Goal: Communication & Community: Answer question/provide support

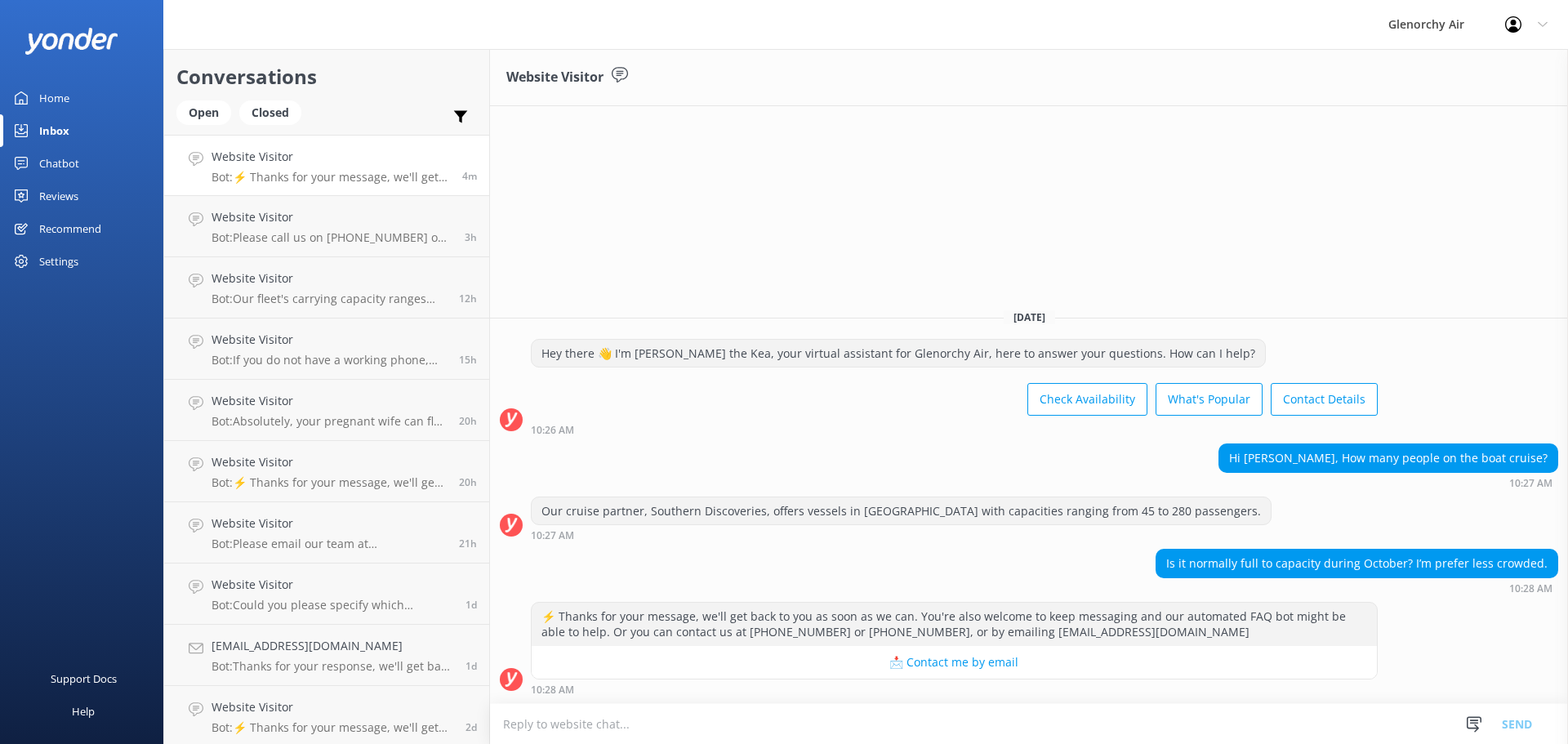
click at [572, 723] on textarea at bounding box center [1029, 723] width 1078 height 40
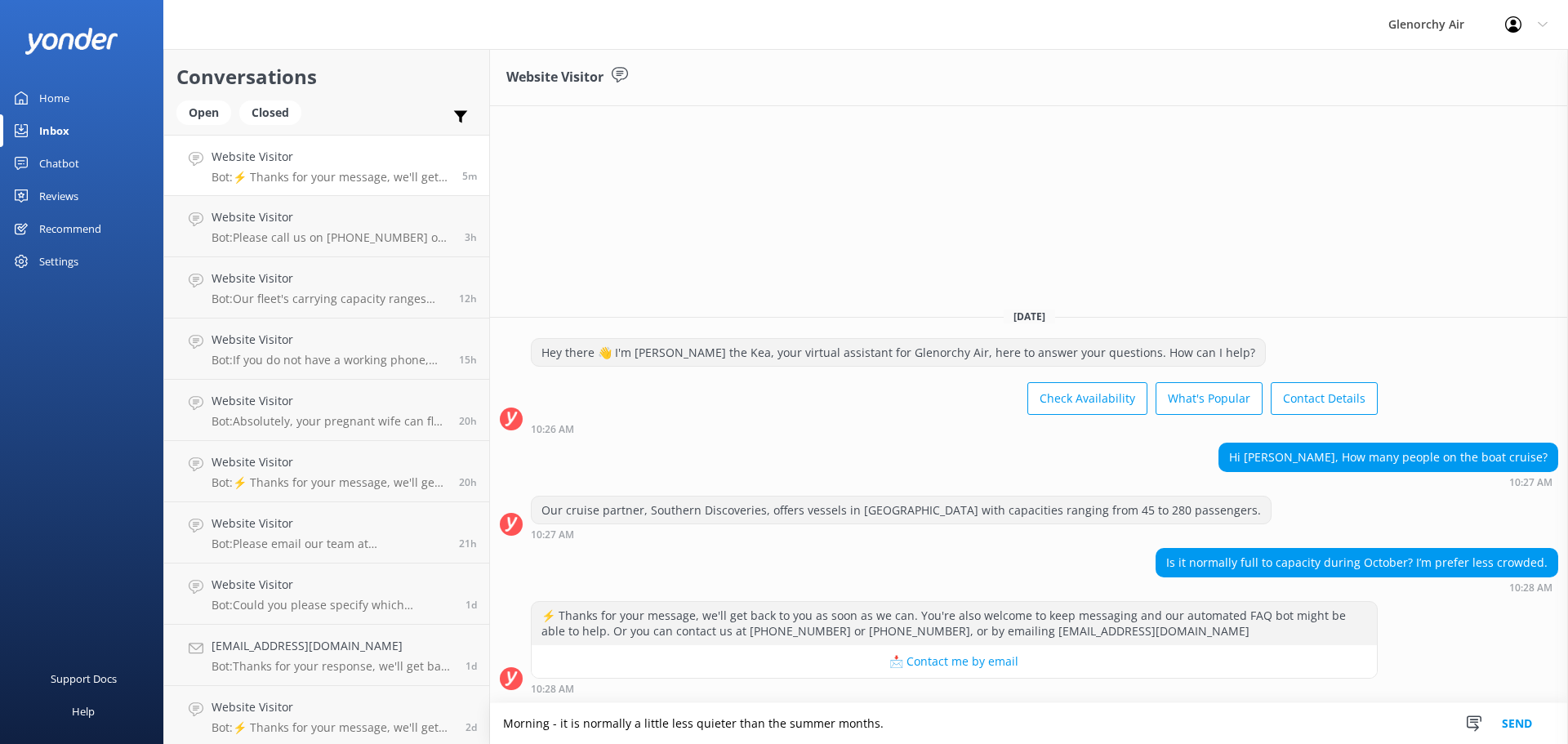
click at [906, 717] on textarea "Morning - it is normally a little less quieter than the summer months." at bounding box center [1029, 722] width 1078 height 41
paste textarea "All our vessels have specific capacities for safety and comfort, but we operate…"
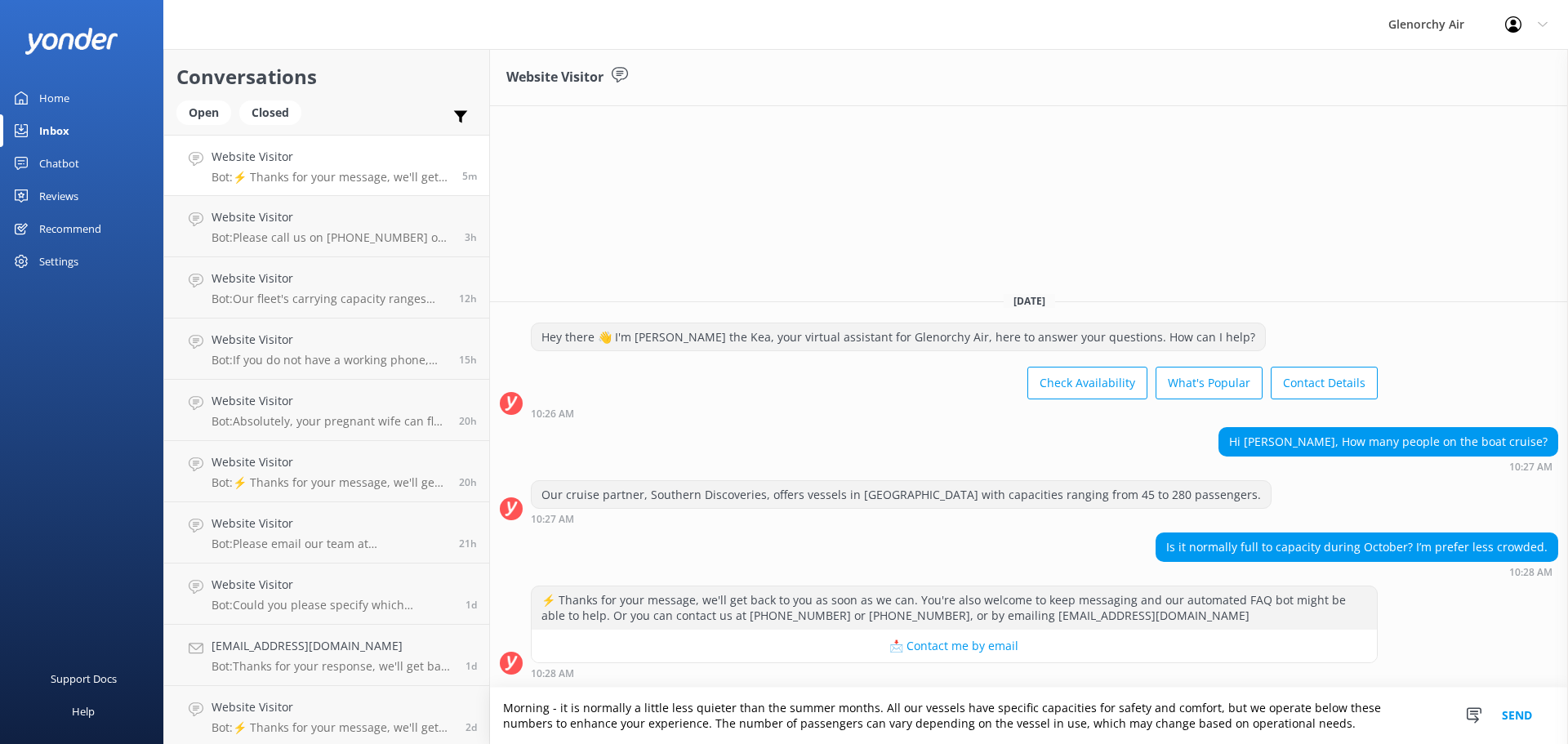
drag, startPoint x: 908, startPoint y: 703, endPoint x: 890, endPoint y: 708, distance: 18.7
click at [890, 708] on textarea "Morning - it is normally a little less quieter than the summer months. All our …" at bounding box center [1029, 715] width 1078 height 56
drag, startPoint x: 1253, startPoint y: 708, endPoint x: 1239, endPoint y: 710, distance: 14.1
click at [1239, 710] on textarea "Morning - it is normally a little less quieter than the summer months. All of t…" at bounding box center [1029, 715] width 1078 height 56
click at [1310, 728] on textarea "Morning - it is normally a little less quieter than the summer months. All of t…" at bounding box center [1029, 715] width 1078 height 56
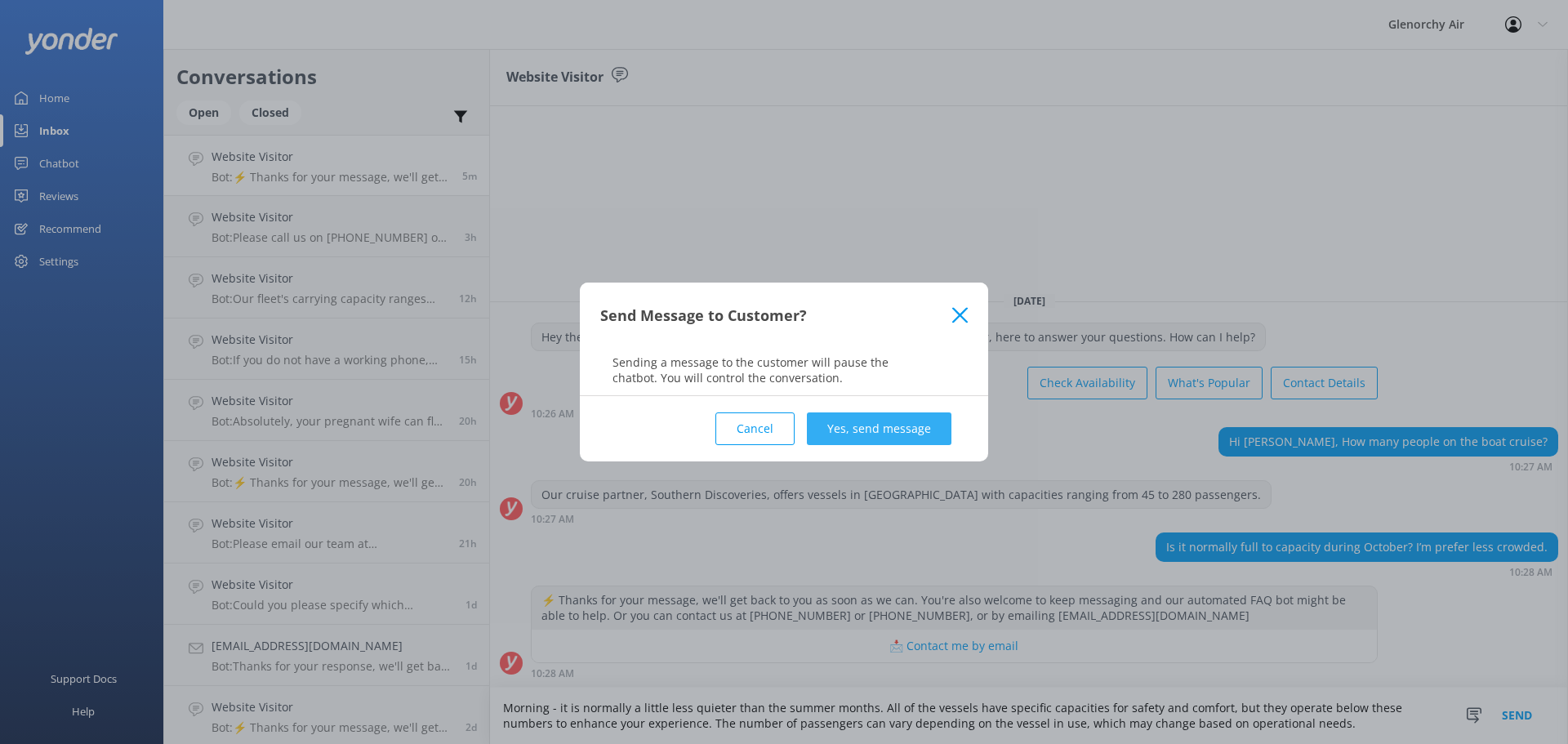
type textarea "Morning - it is normally a little less quieter than the summer months. All of t…"
click at [886, 424] on button "Yes, send message" at bounding box center [880, 428] width 145 height 33
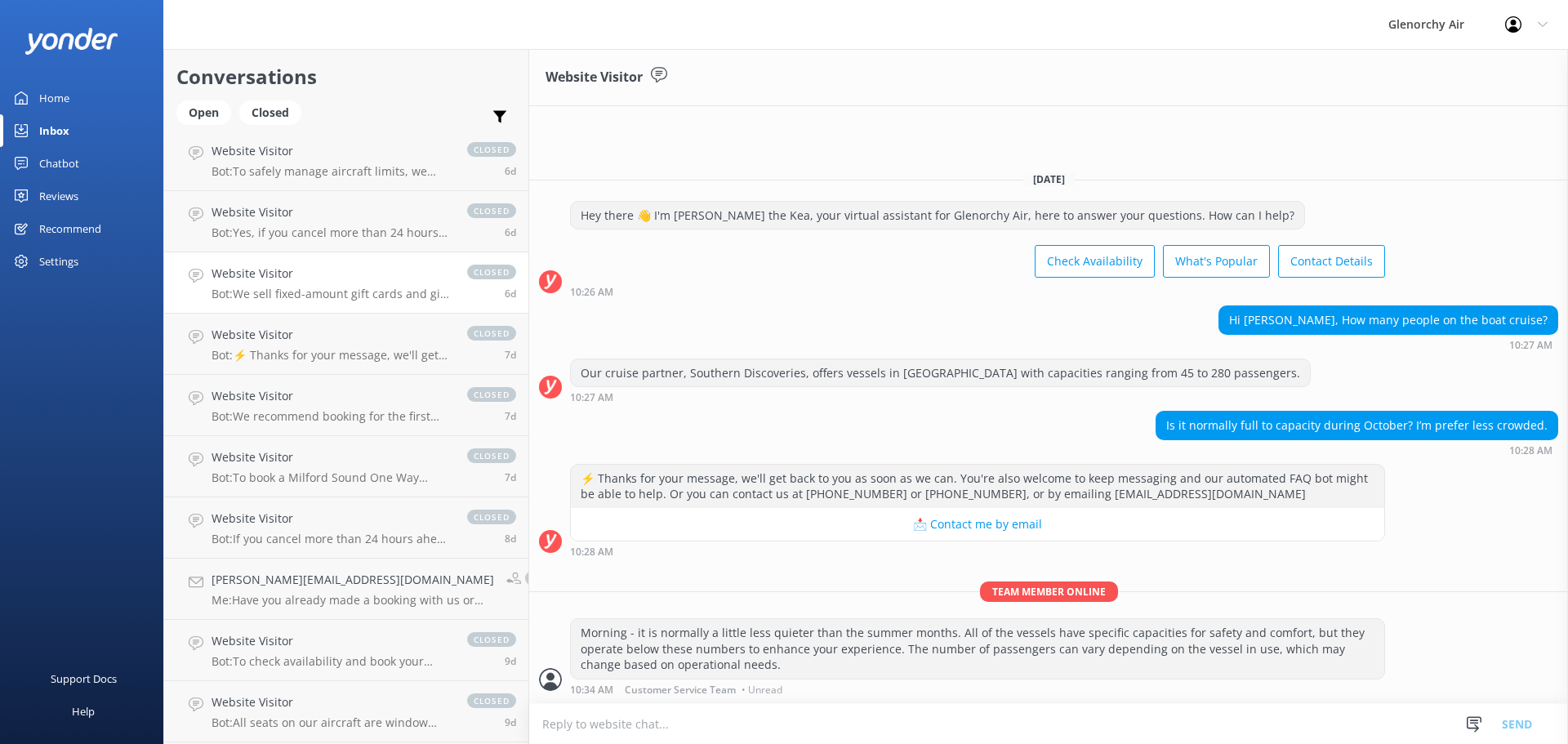
scroll to position [1171, 0]
click at [53, 132] on div "Inbox" at bounding box center [53, 131] width 30 height 33
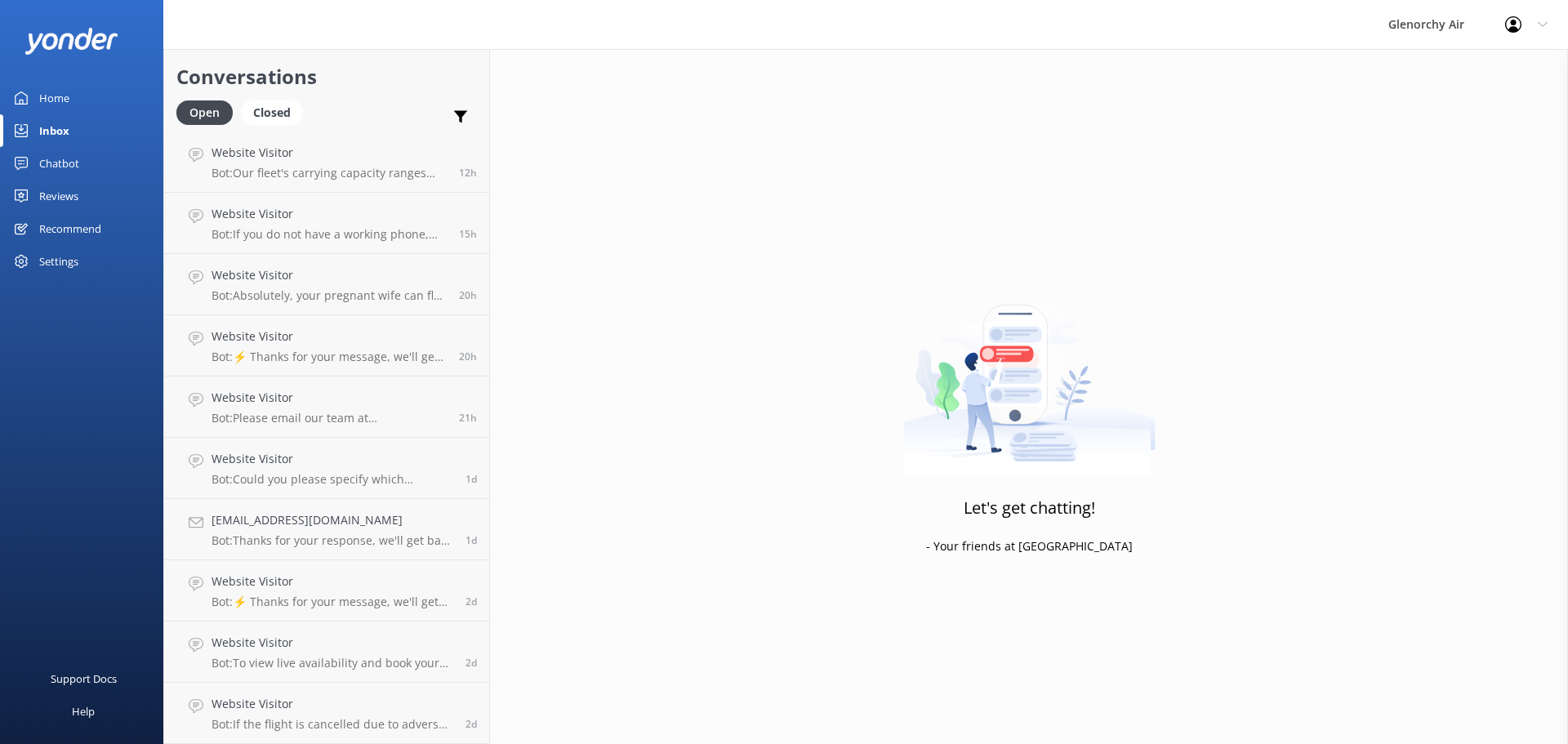
scroll to position [126, 0]
click at [383, 716] on div "Website Visitor Bot: If the flight is cancelled due to adverse weather conditio…" at bounding box center [332, 713] width 241 height 36
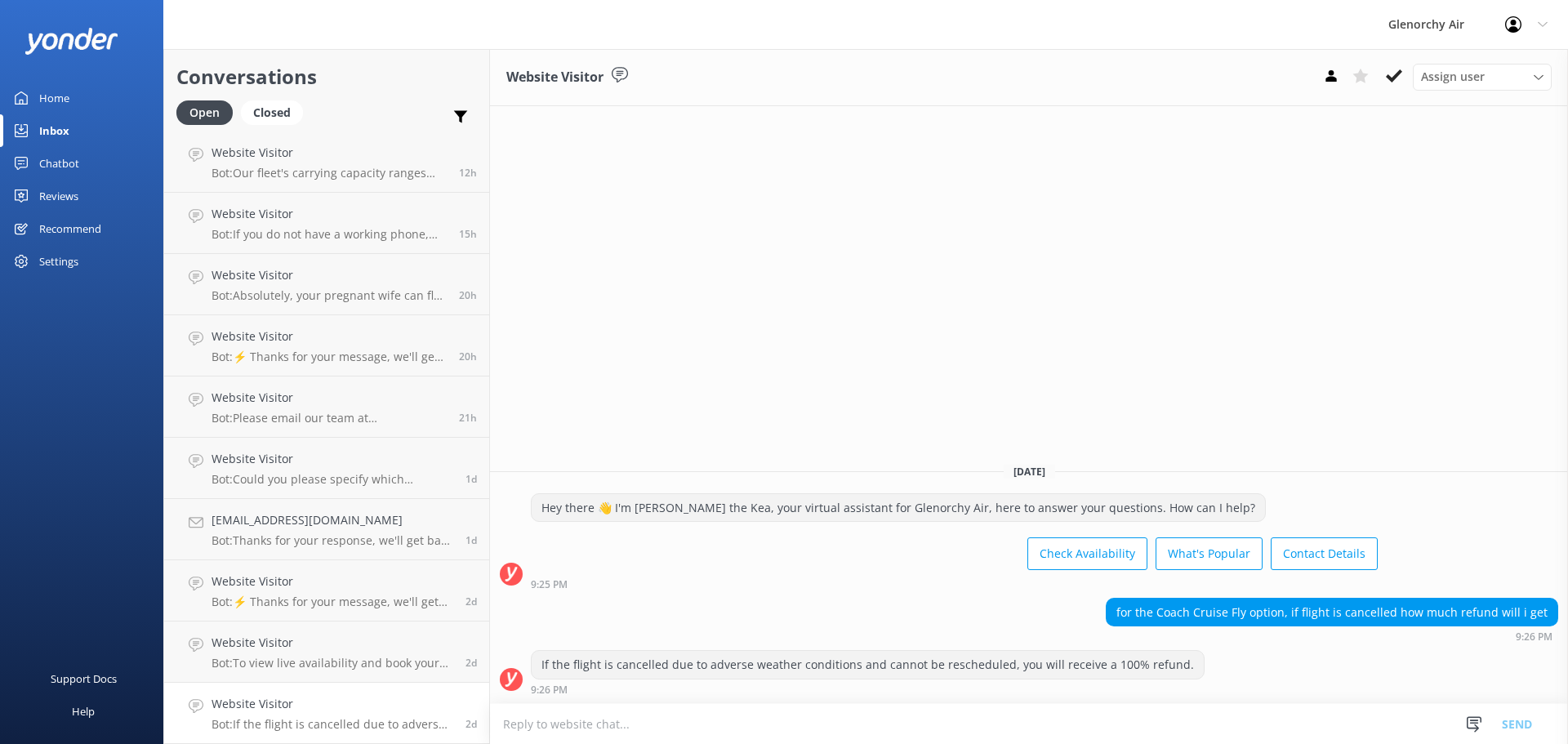
click at [383, 709] on h4 "Website Visitor" at bounding box center [332, 703] width 241 height 18
click at [400, 709] on h4 "Website Visitor" at bounding box center [332, 703] width 241 height 18
click at [1396, 79] on use at bounding box center [1394, 75] width 16 height 13
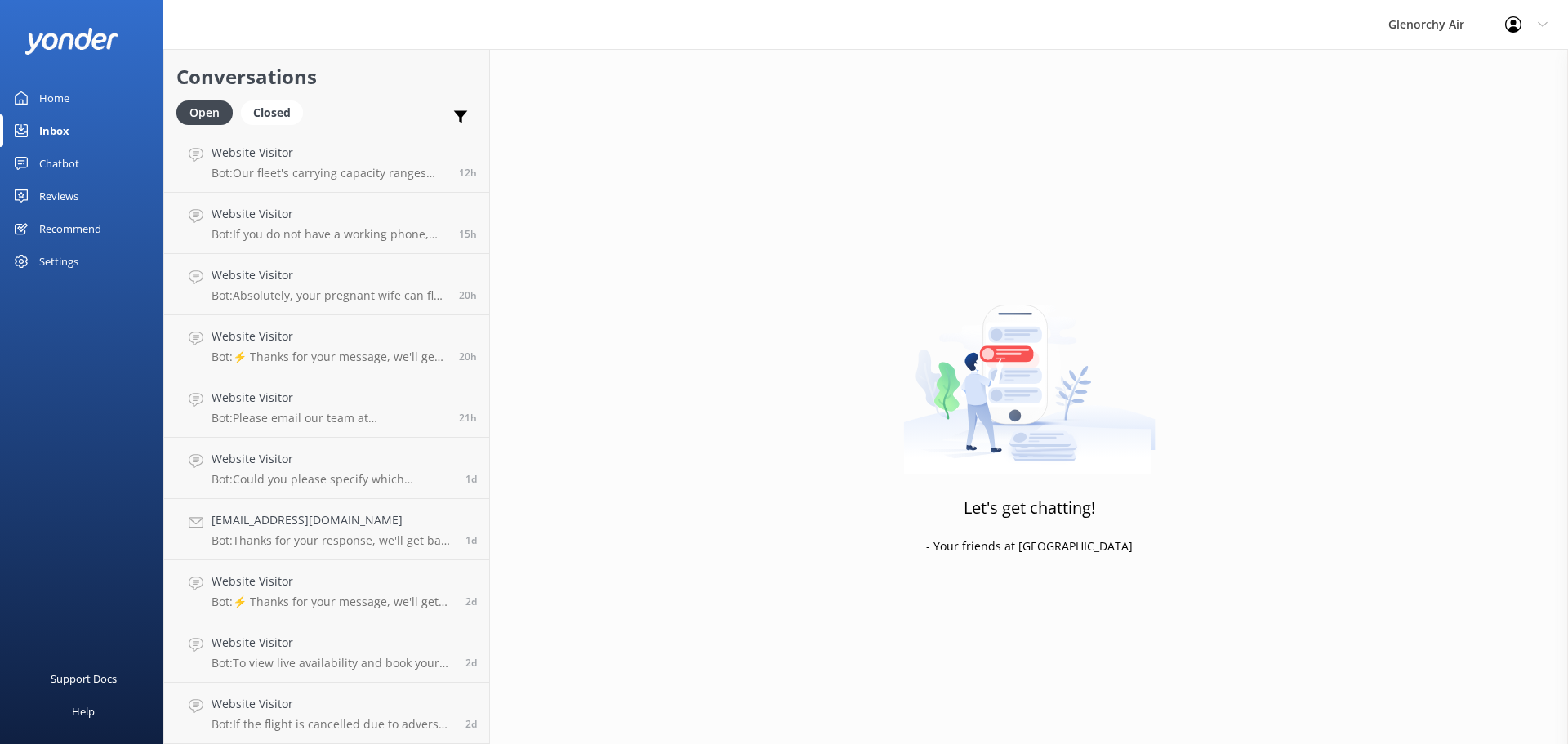
scroll to position [65, 0]
click at [370, 658] on p "Bot: ⚡ Thanks for your message, we'll get back to you as soon as we can. You're…" at bounding box center [332, 662] width 241 height 15
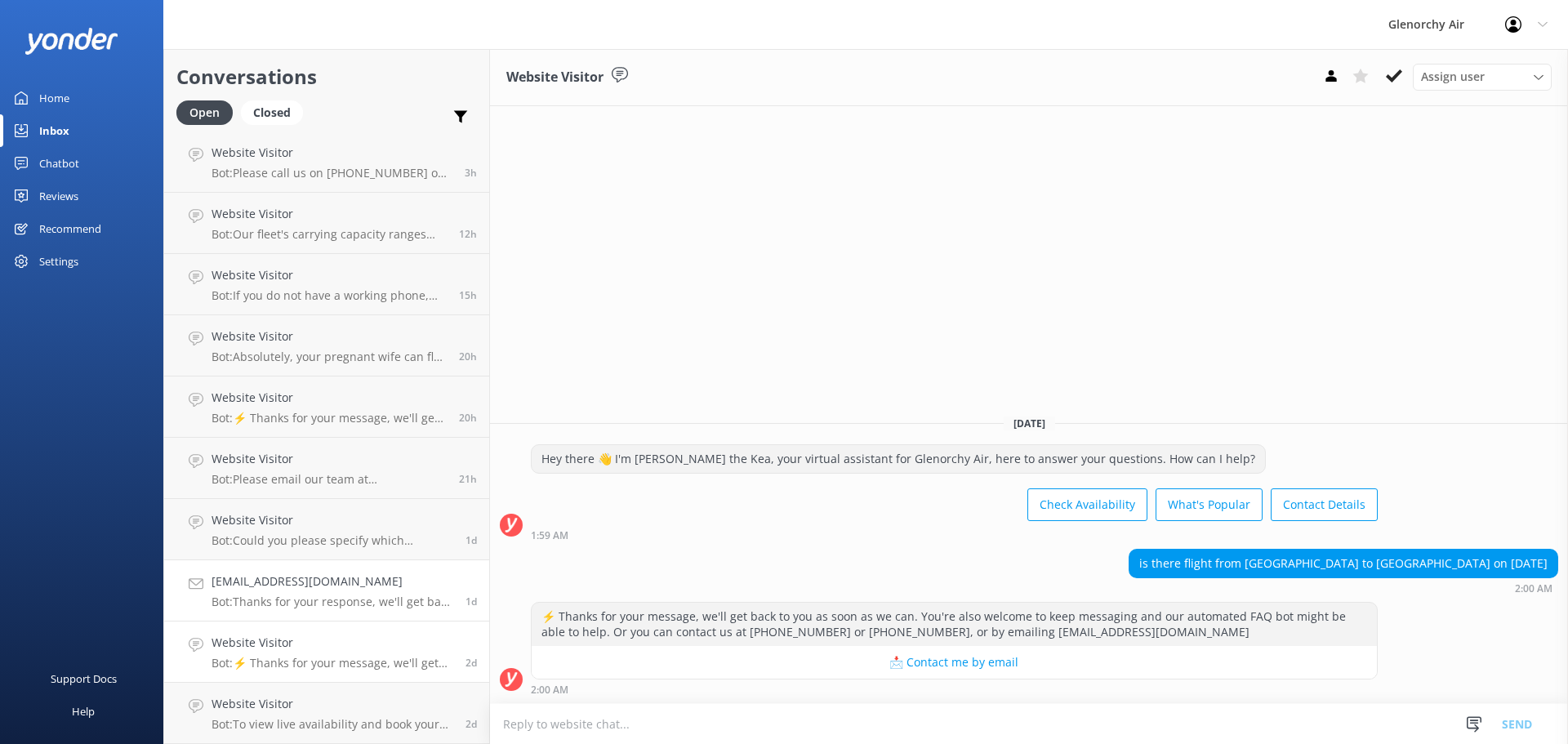
click at [371, 591] on h4 "[EMAIL_ADDRESS][DOMAIN_NAME]" at bounding box center [332, 581] width 241 height 18
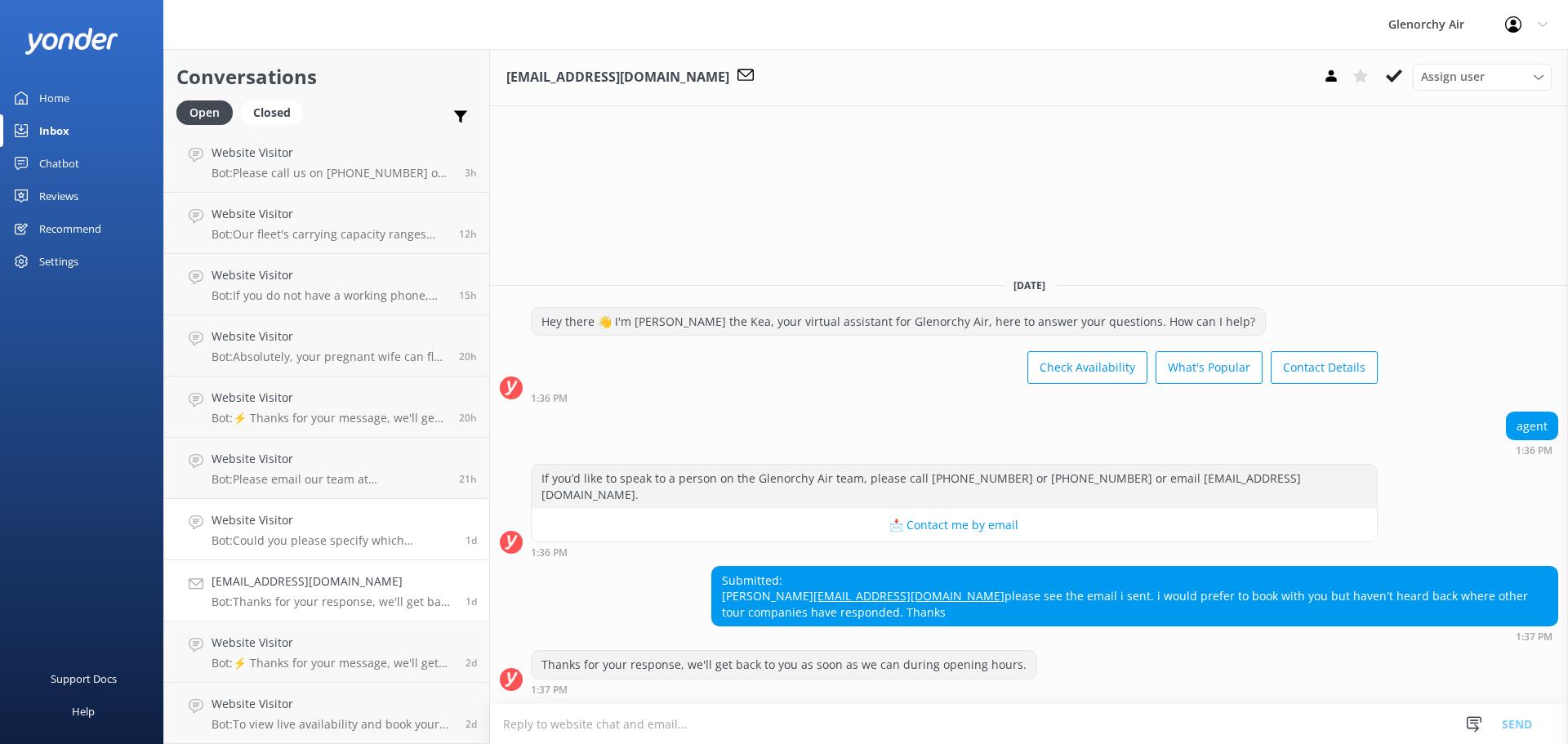
click at [355, 535] on p "Bot: Could you please specify which destination you are referring to for the Fl…" at bounding box center [332, 540] width 241 height 15
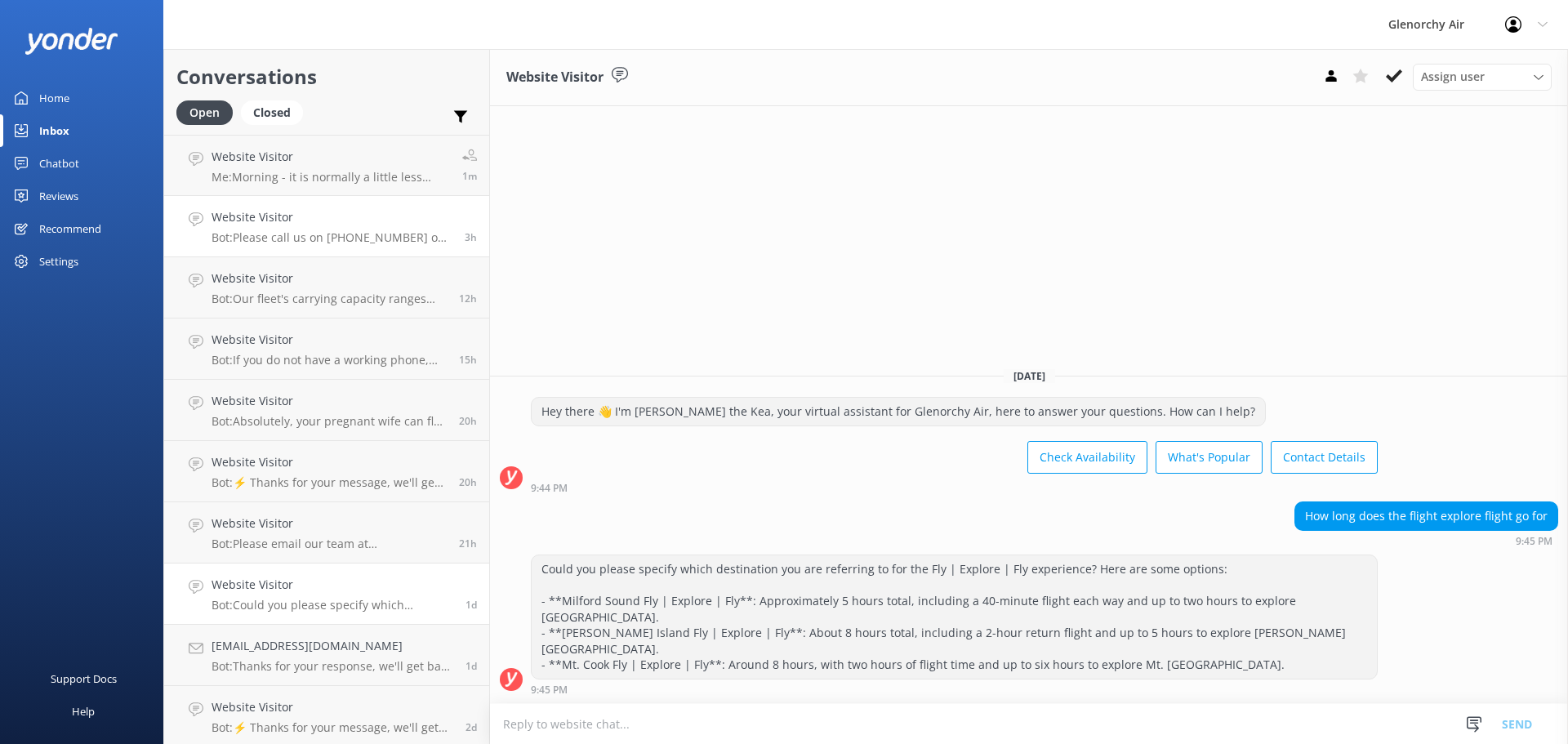
click at [347, 219] on h4 "Website Visitor" at bounding box center [331, 216] width 241 height 18
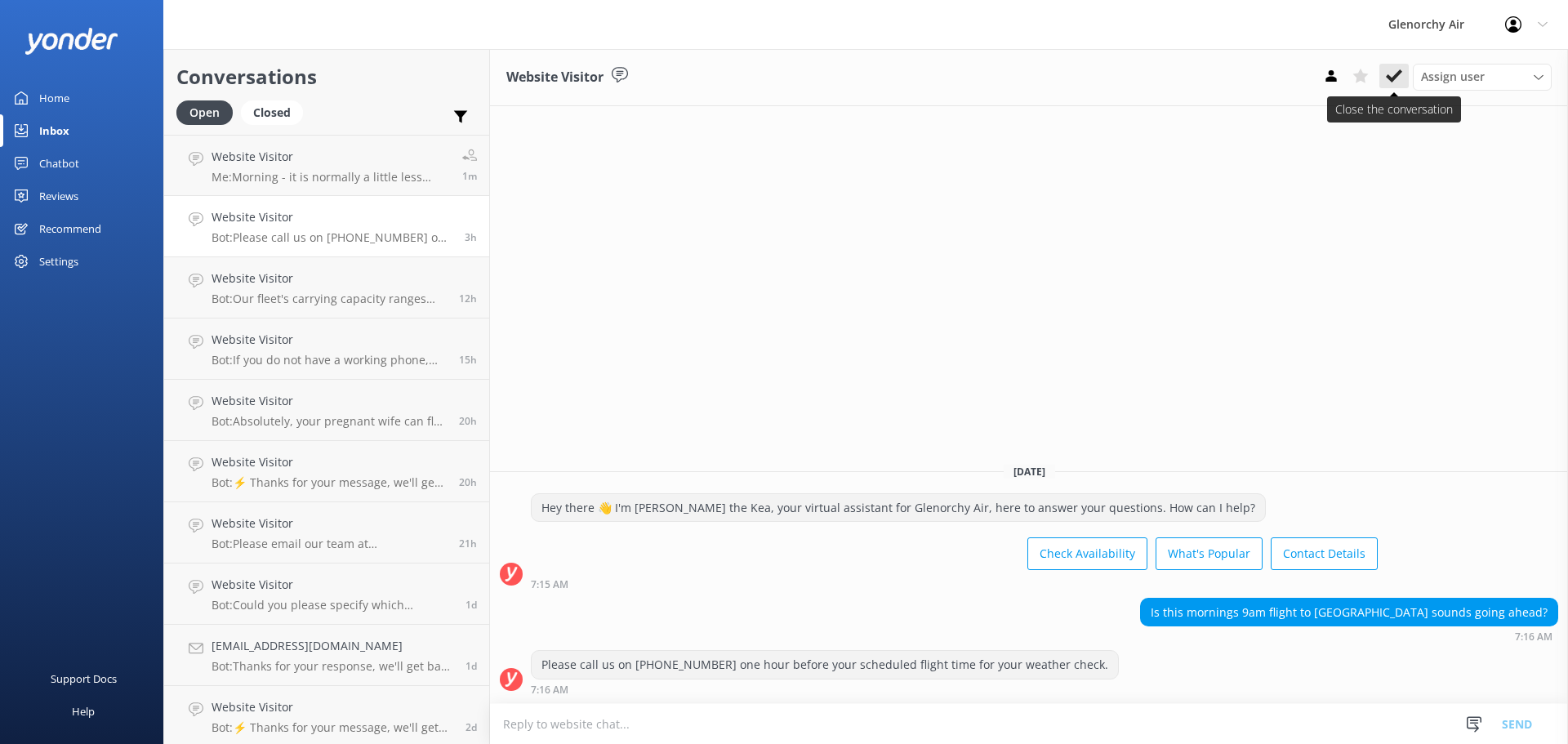
click at [1398, 78] on icon at bounding box center [1394, 76] width 16 height 16
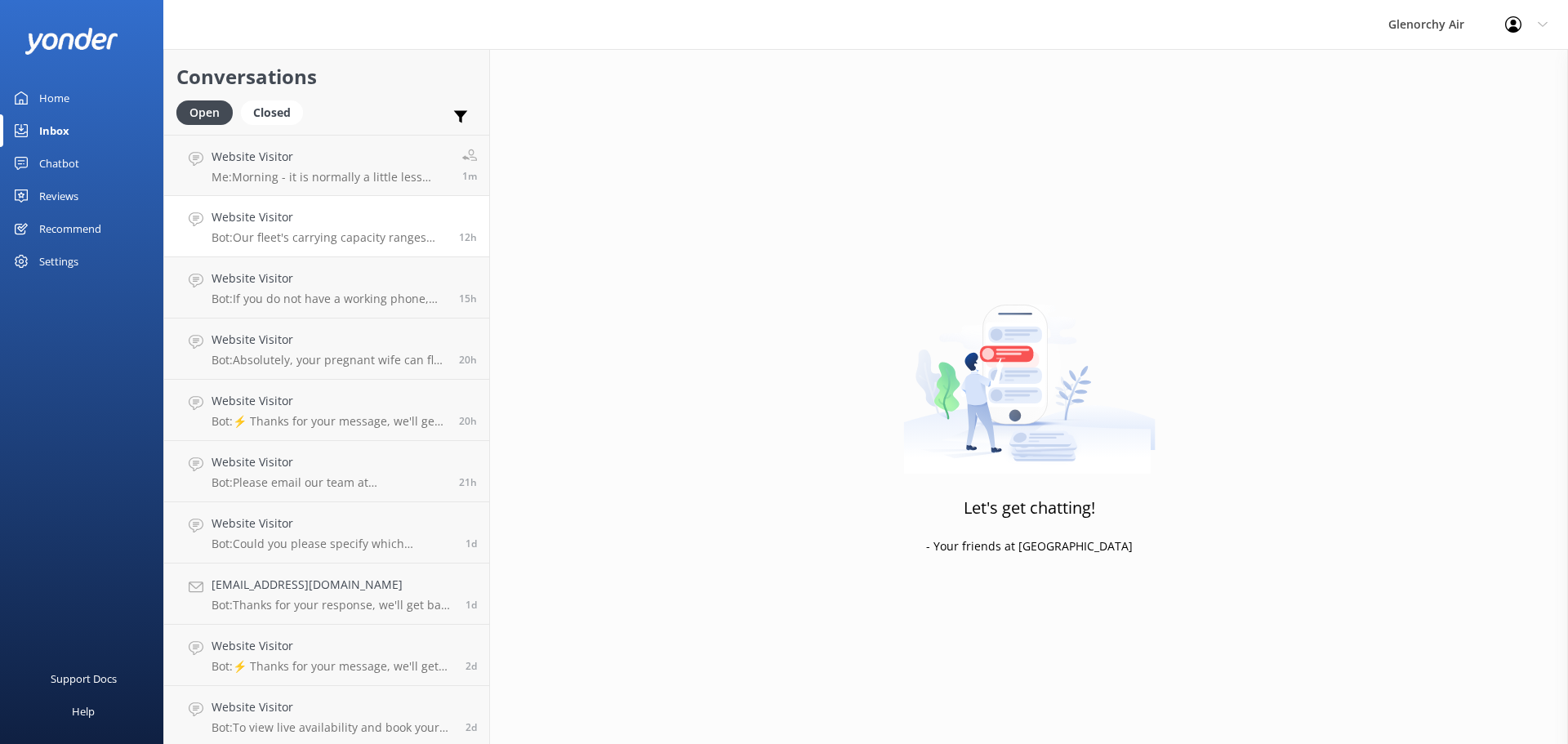
click at [366, 242] on p "Bot: Our fleet's carrying capacity ranges from 7 to 13 passengers per aircraft,…" at bounding box center [329, 237] width 235 height 15
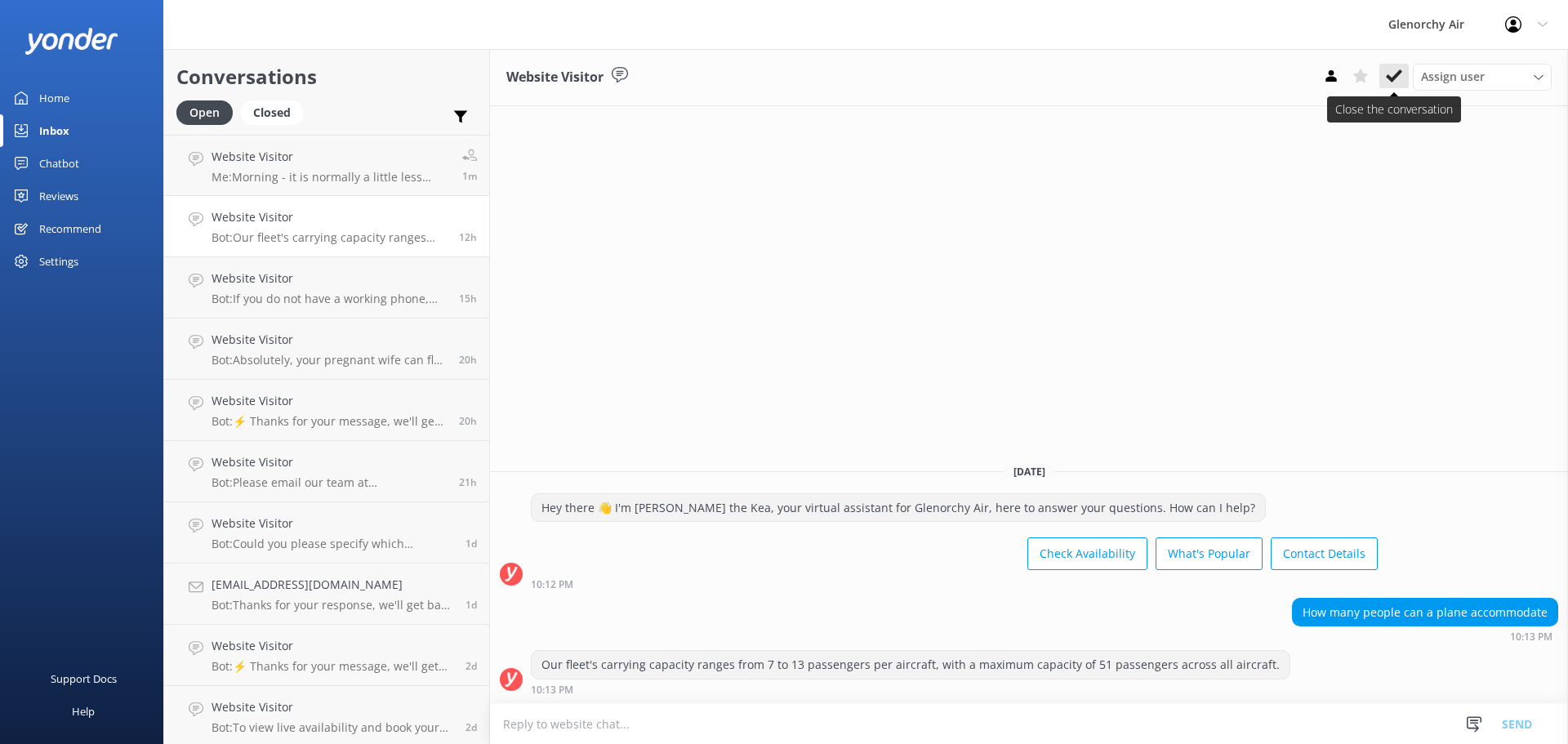
click at [1397, 82] on icon at bounding box center [1394, 76] width 16 height 16
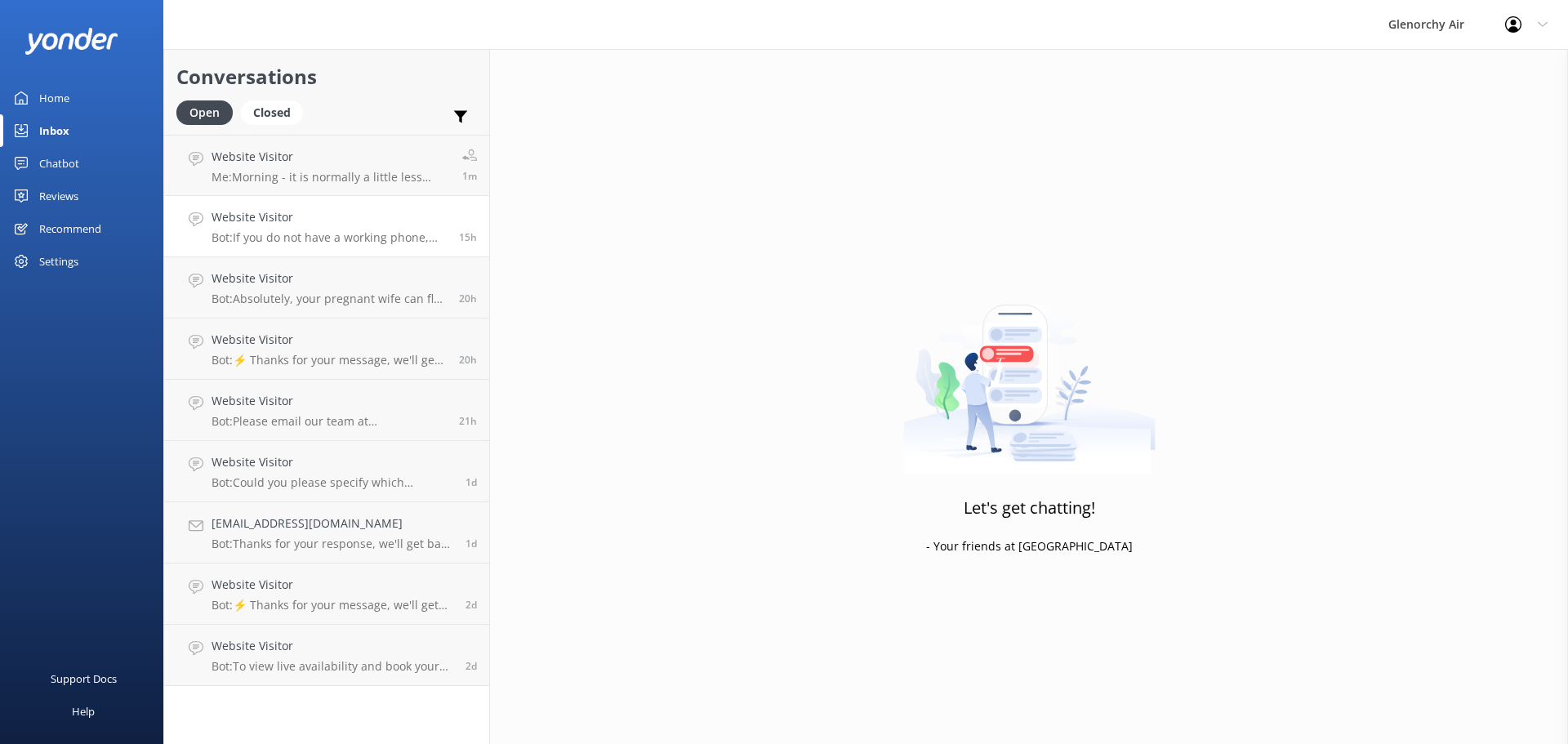
click at [348, 223] on h4 "Website Visitor" at bounding box center [329, 216] width 235 height 18
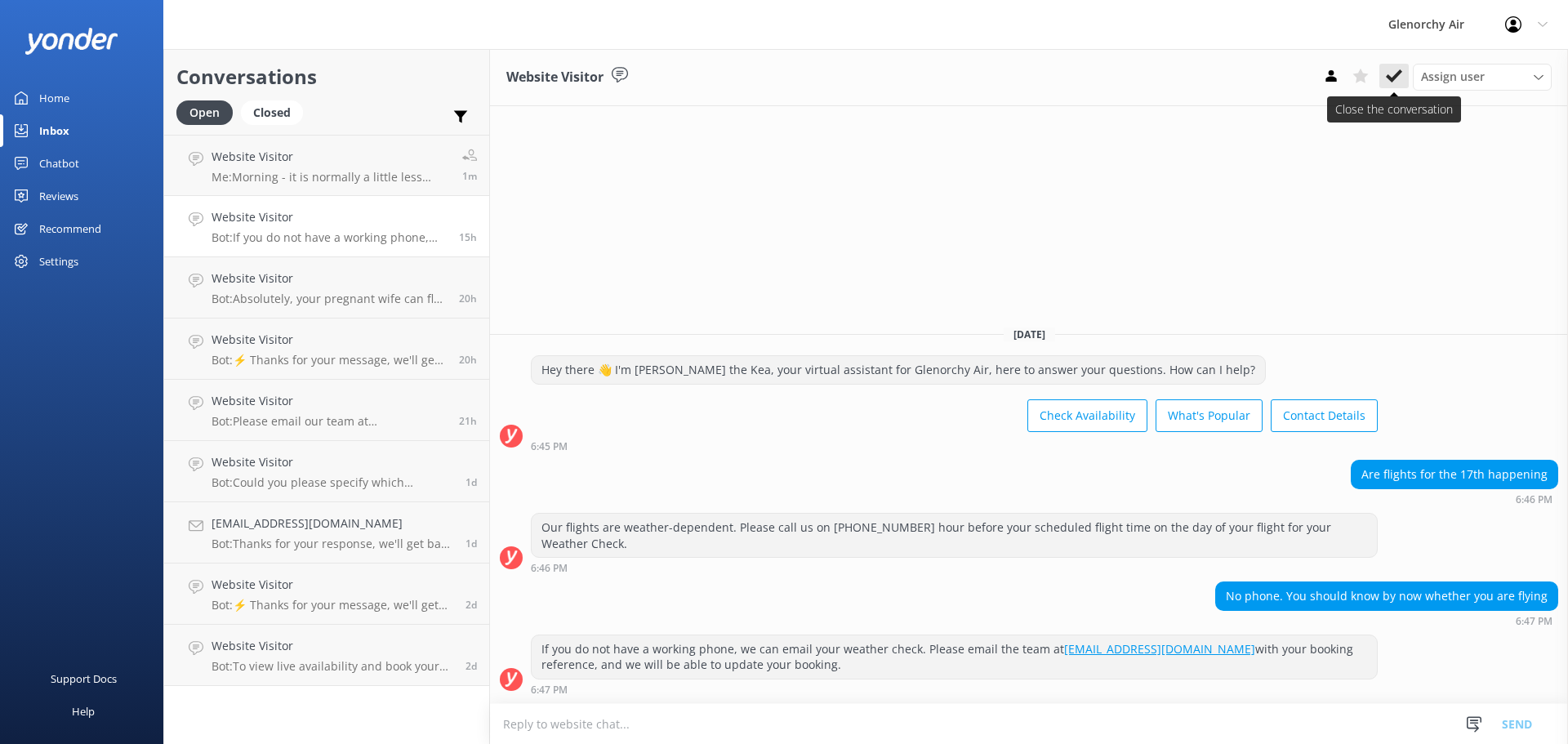
click at [1396, 80] on icon at bounding box center [1394, 76] width 16 height 16
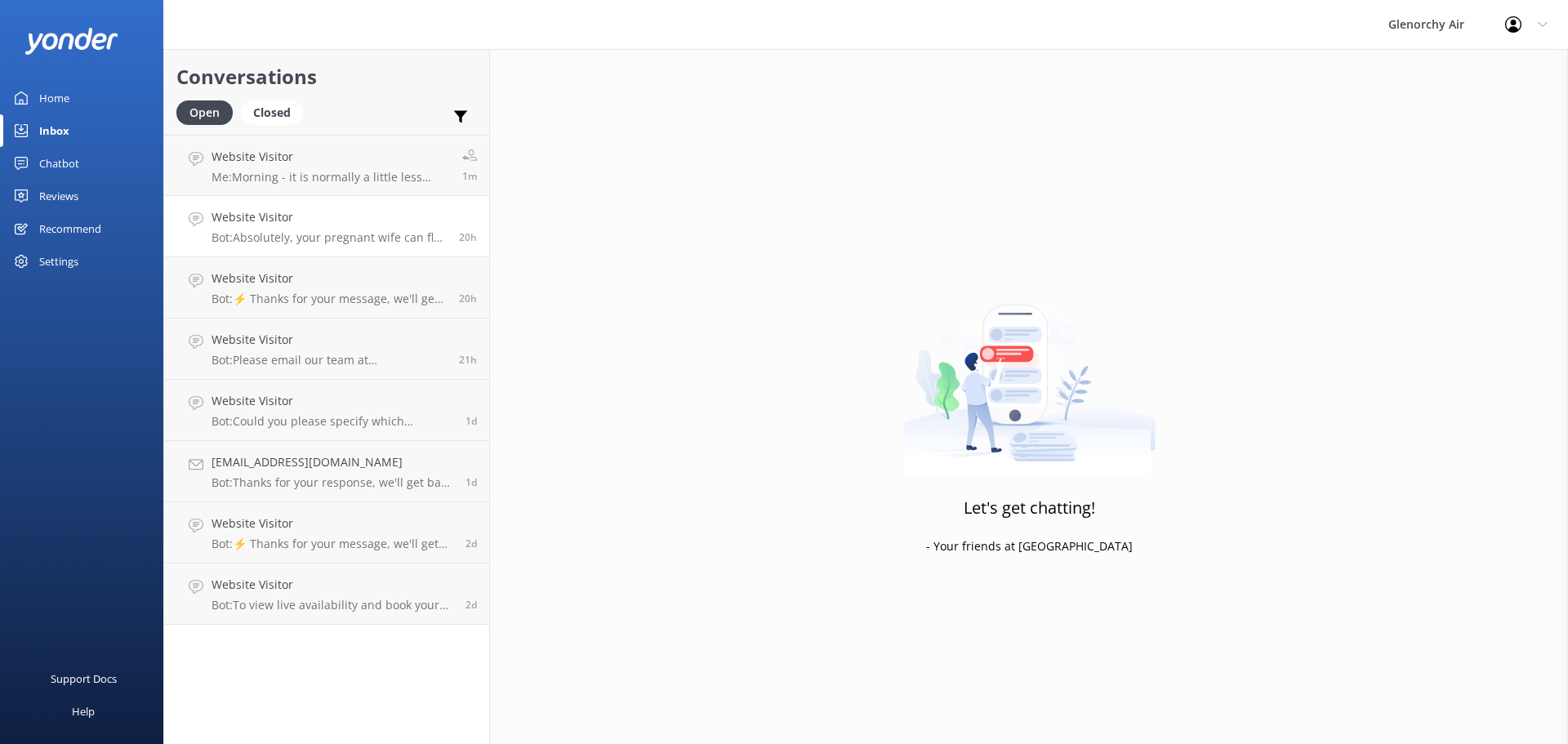
click at [378, 235] on p "Bot: Absolutely, your pregnant wife can fly with us. If you have any medical co…" at bounding box center [329, 237] width 235 height 15
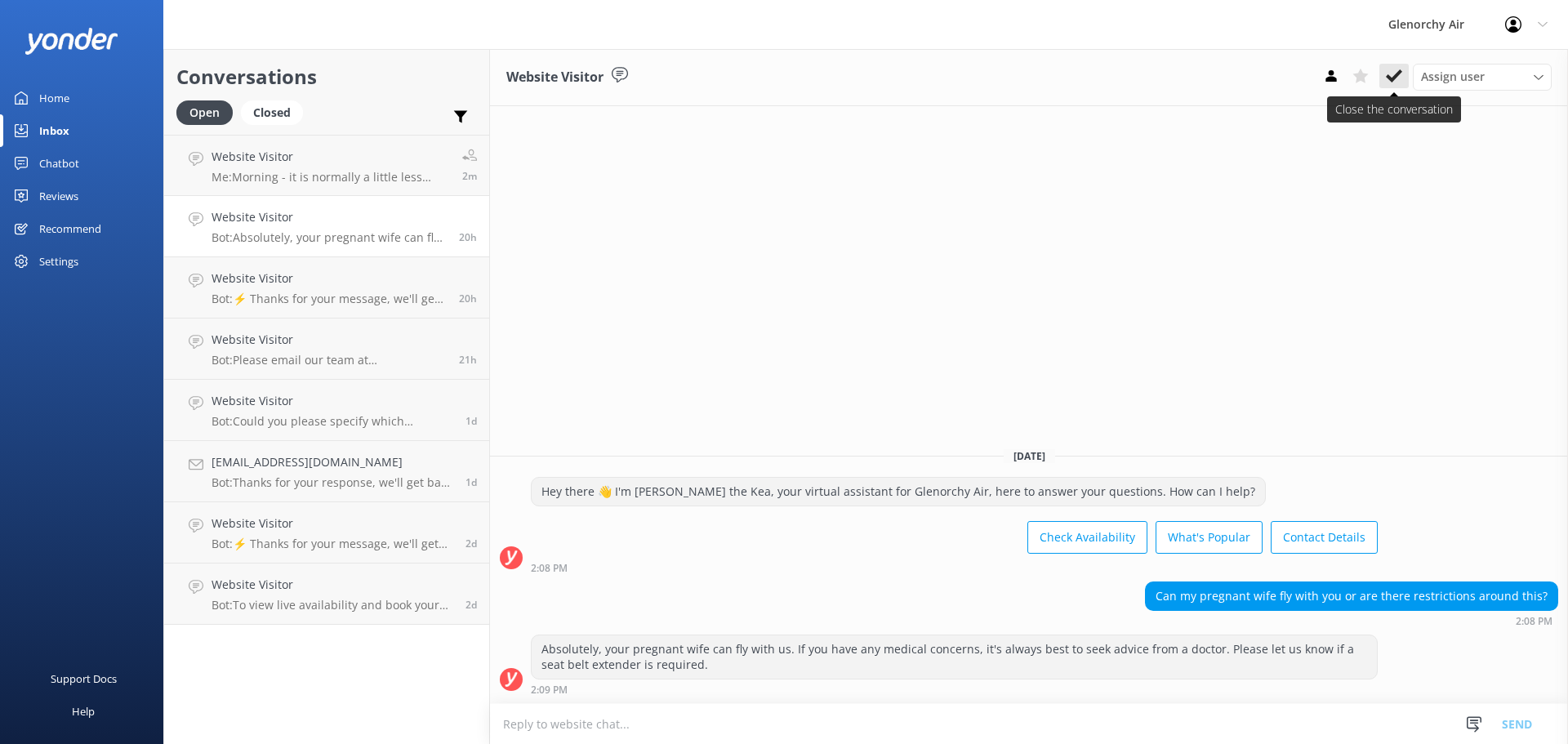
click at [1393, 71] on icon at bounding box center [1394, 76] width 16 height 16
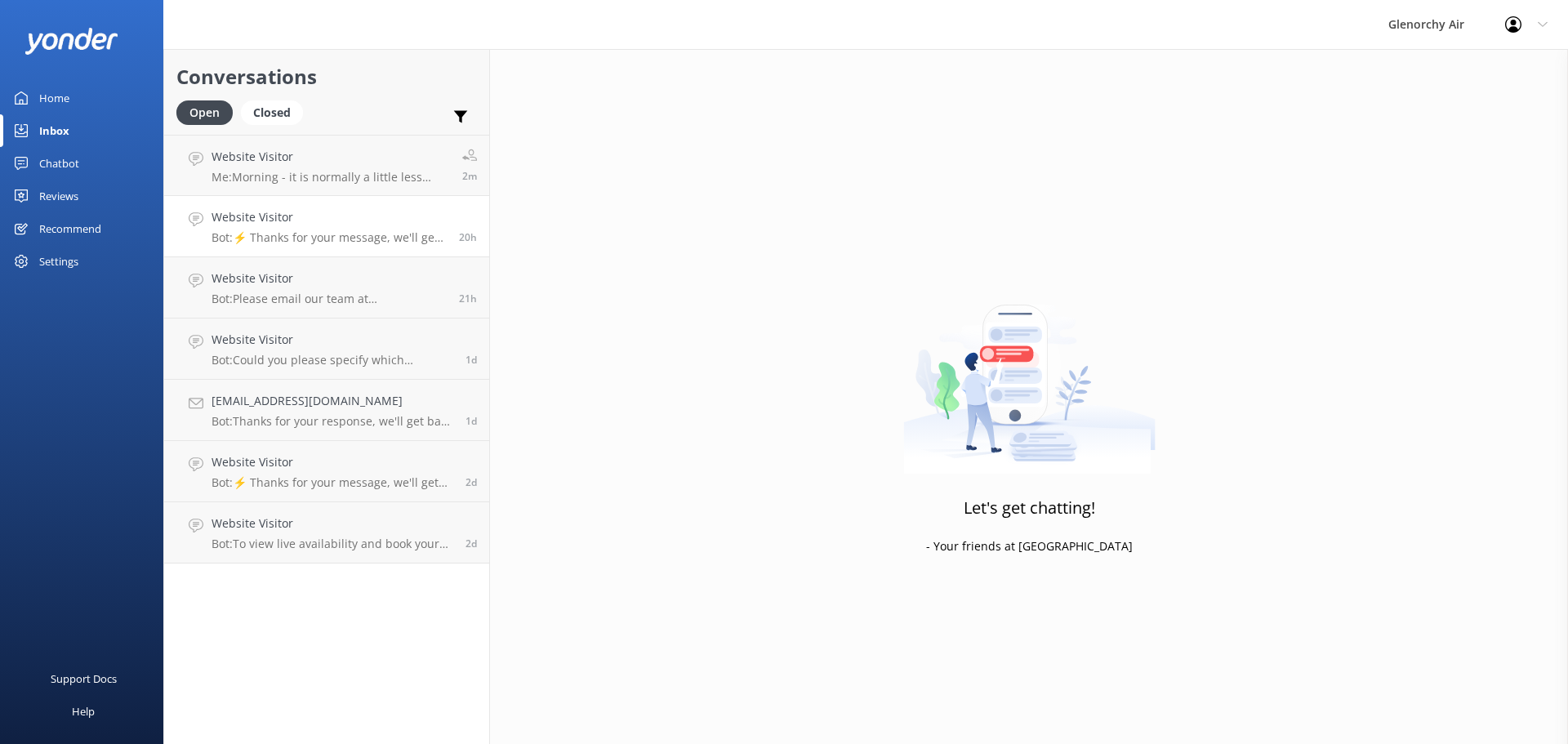
click at [367, 217] on h4 "Website Visitor" at bounding box center [329, 216] width 235 height 18
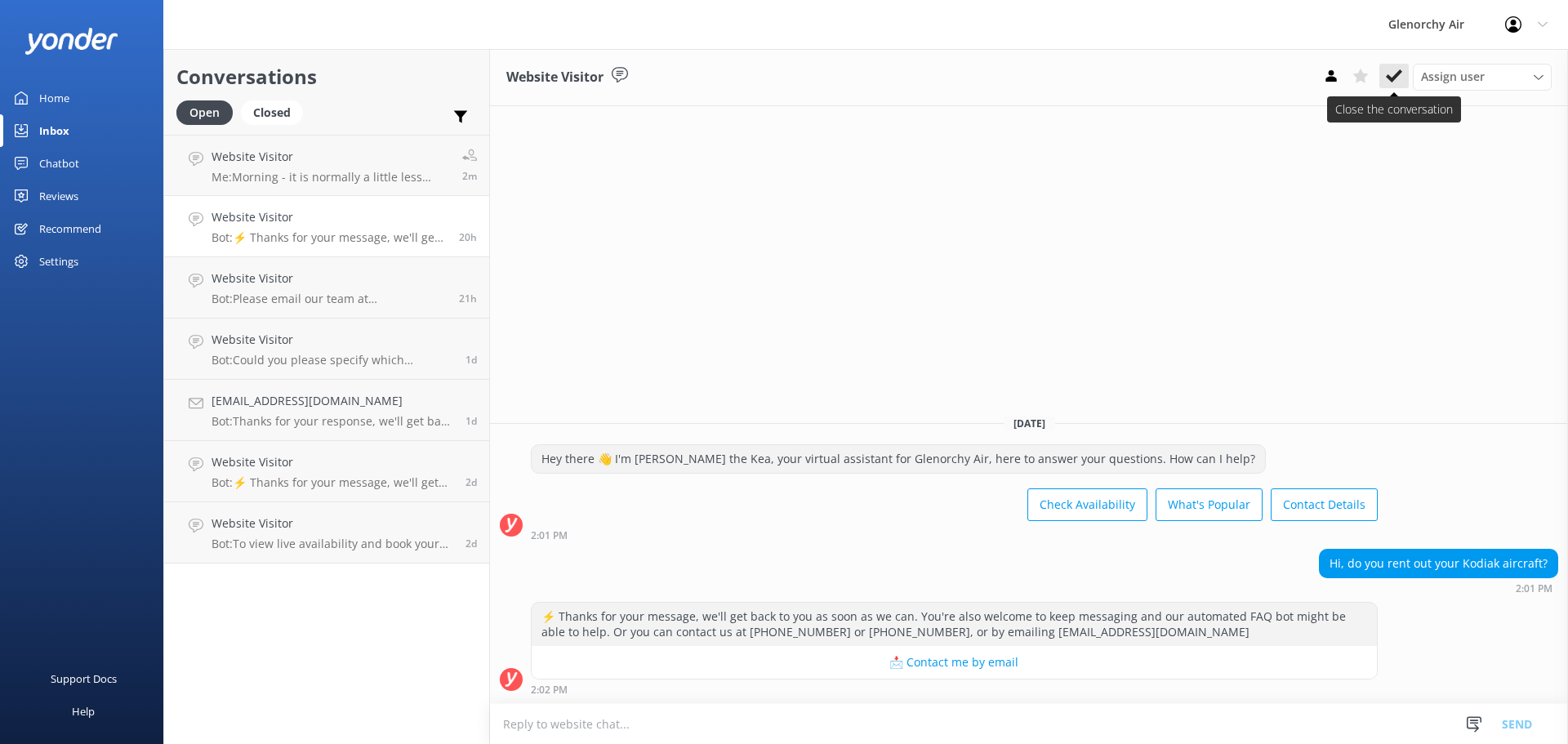
click at [1389, 77] on use at bounding box center [1394, 75] width 16 height 13
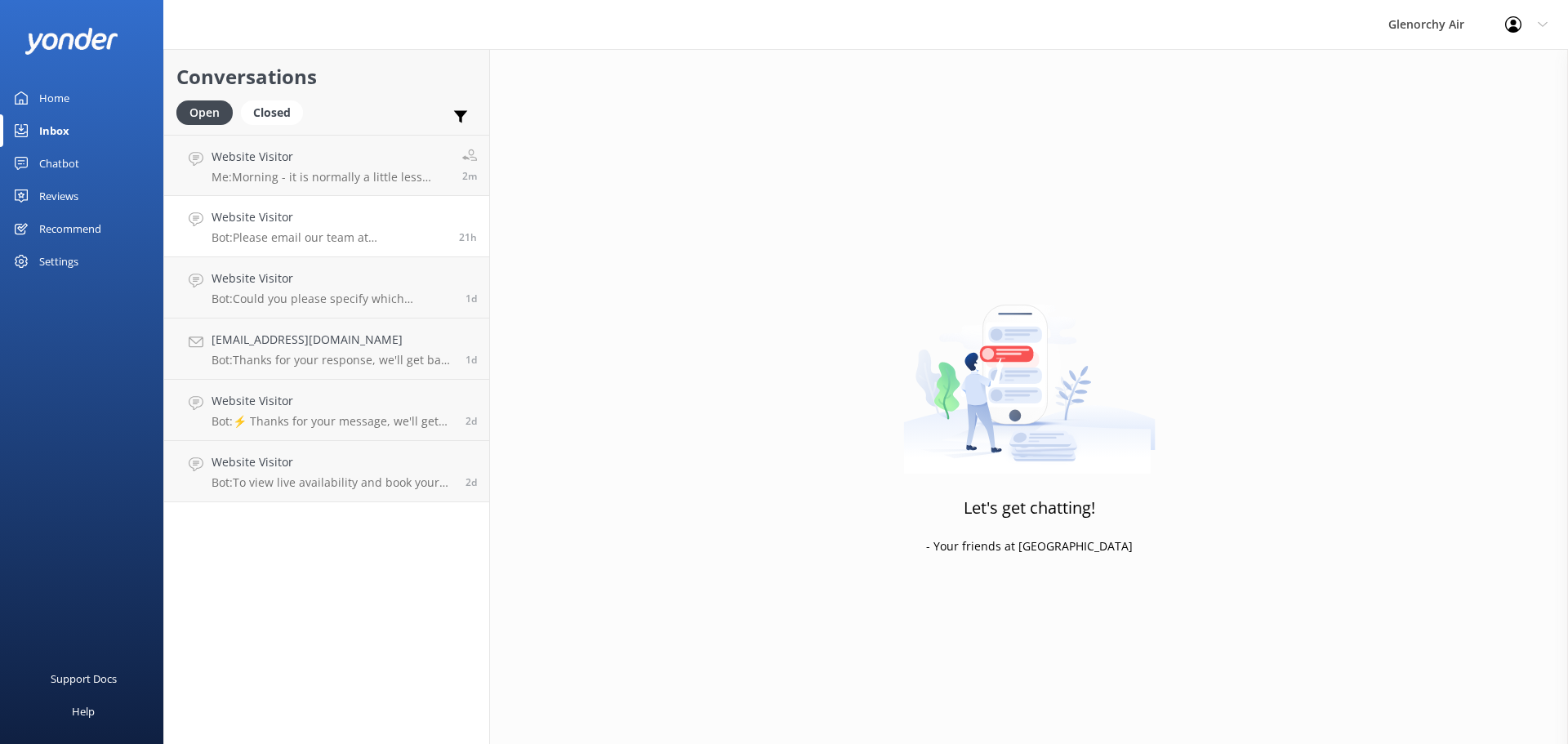
click at [410, 228] on div "Website Visitor Bot: Please email our team at [EMAIL_ADDRESS][DOMAIN_NAME] with…" at bounding box center [329, 226] width 235 height 36
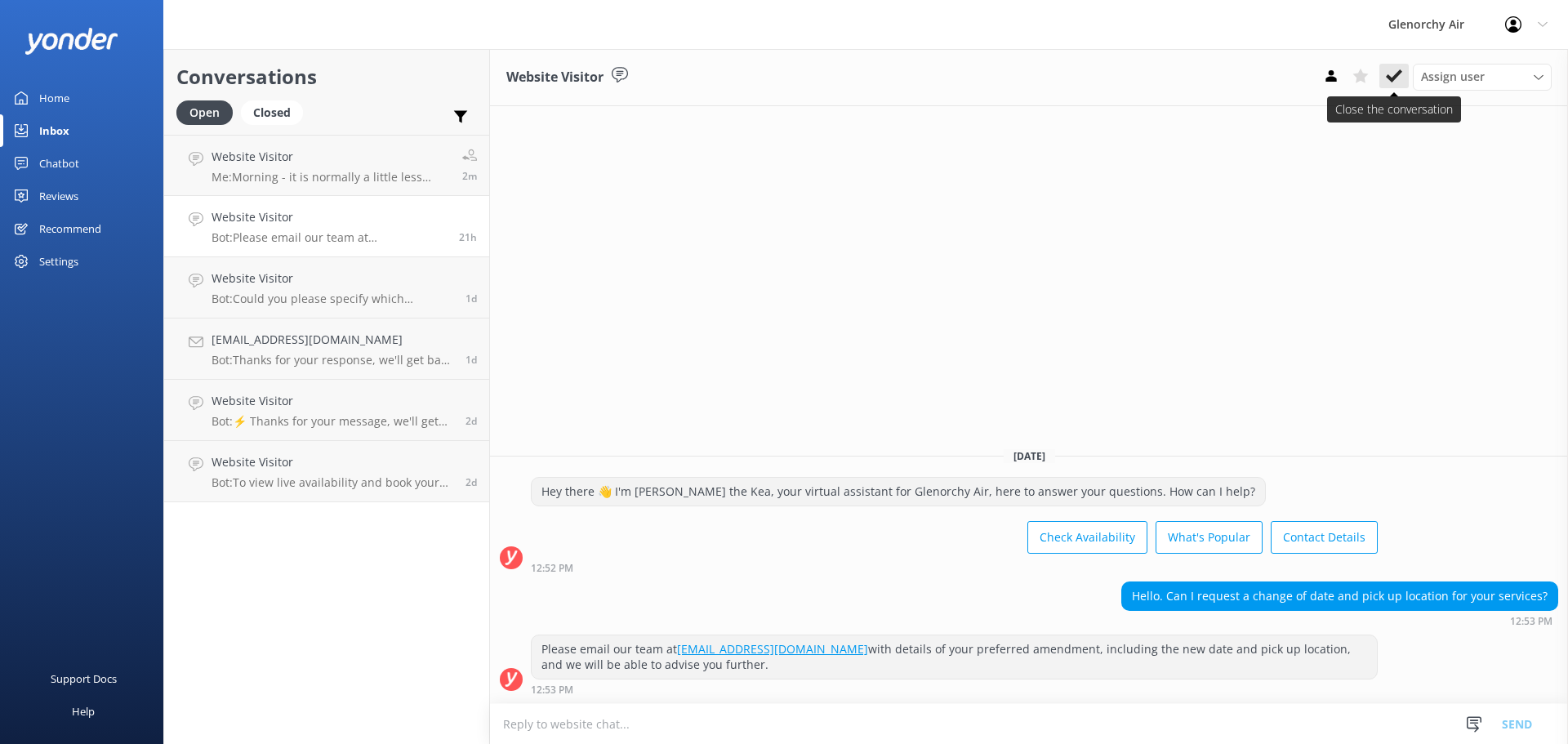
click at [1398, 77] on icon at bounding box center [1394, 76] width 16 height 16
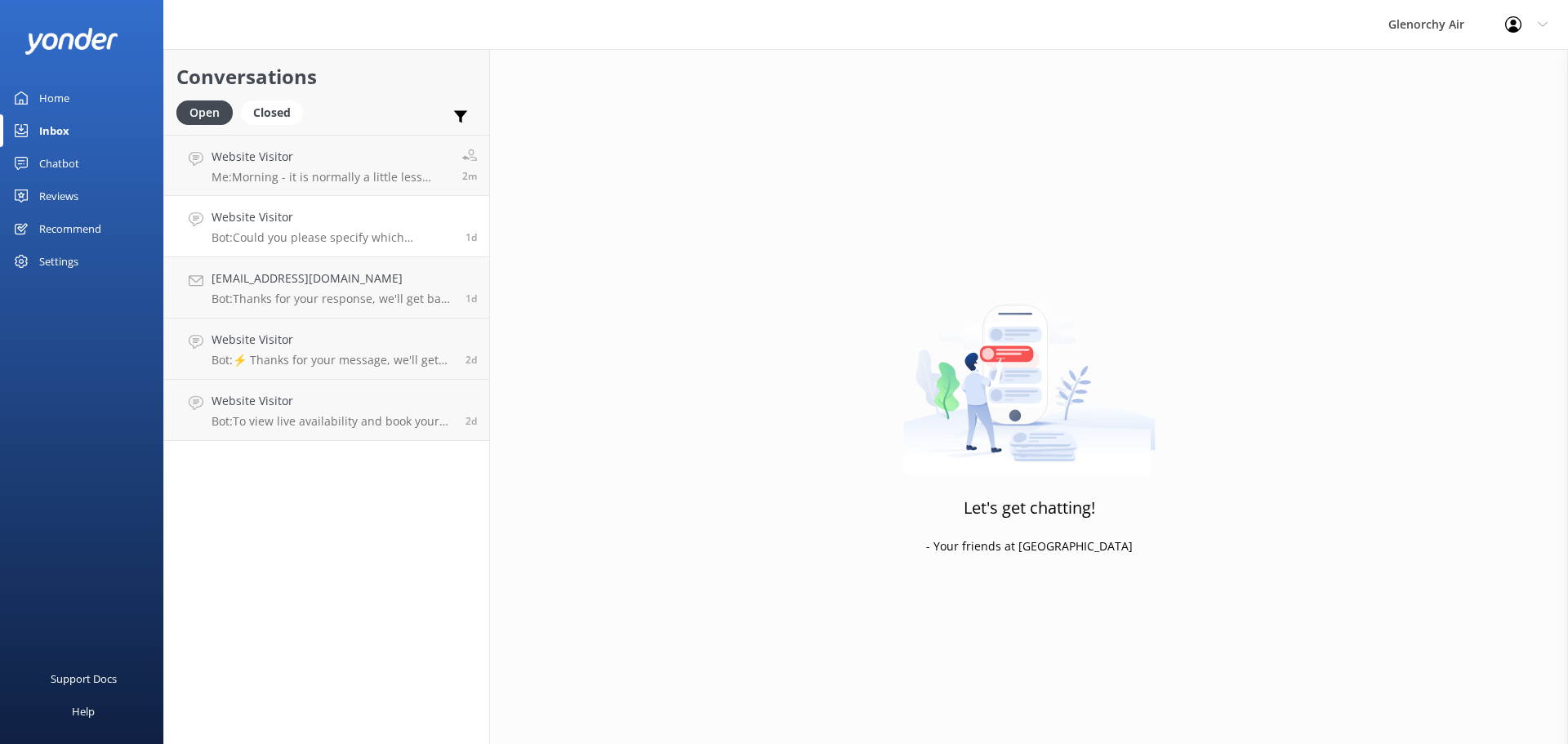
click at [393, 224] on h4 "Website Visitor" at bounding box center [332, 216] width 241 height 18
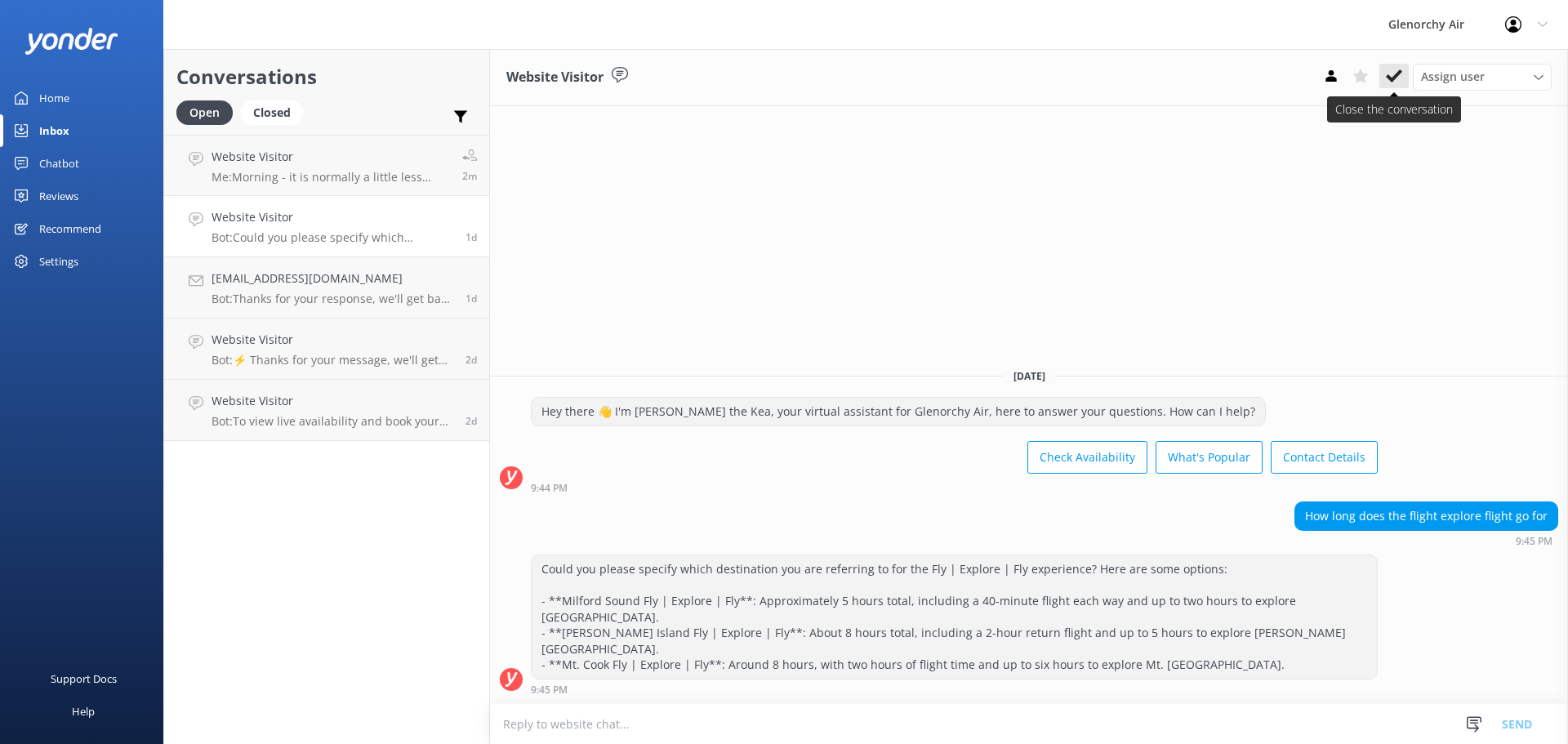
click at [1395, 78] on use at bounding box center [1394, 75] width 16 height 13
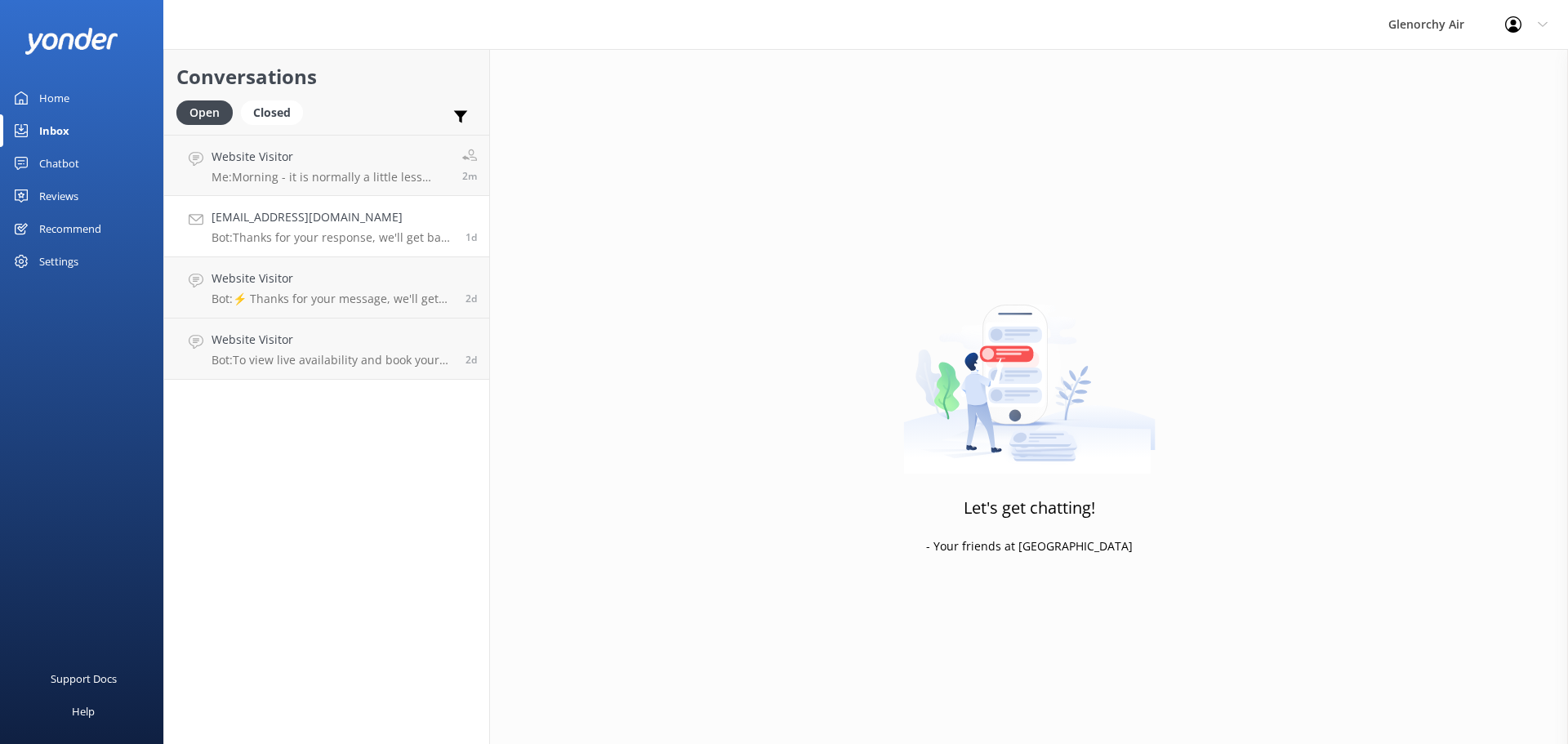
click at [339, 233] on p "Bot: Thanks for your response, we'll get back to you as soon as we can during o…" at bounding box center [332, 237] width 241 height 15
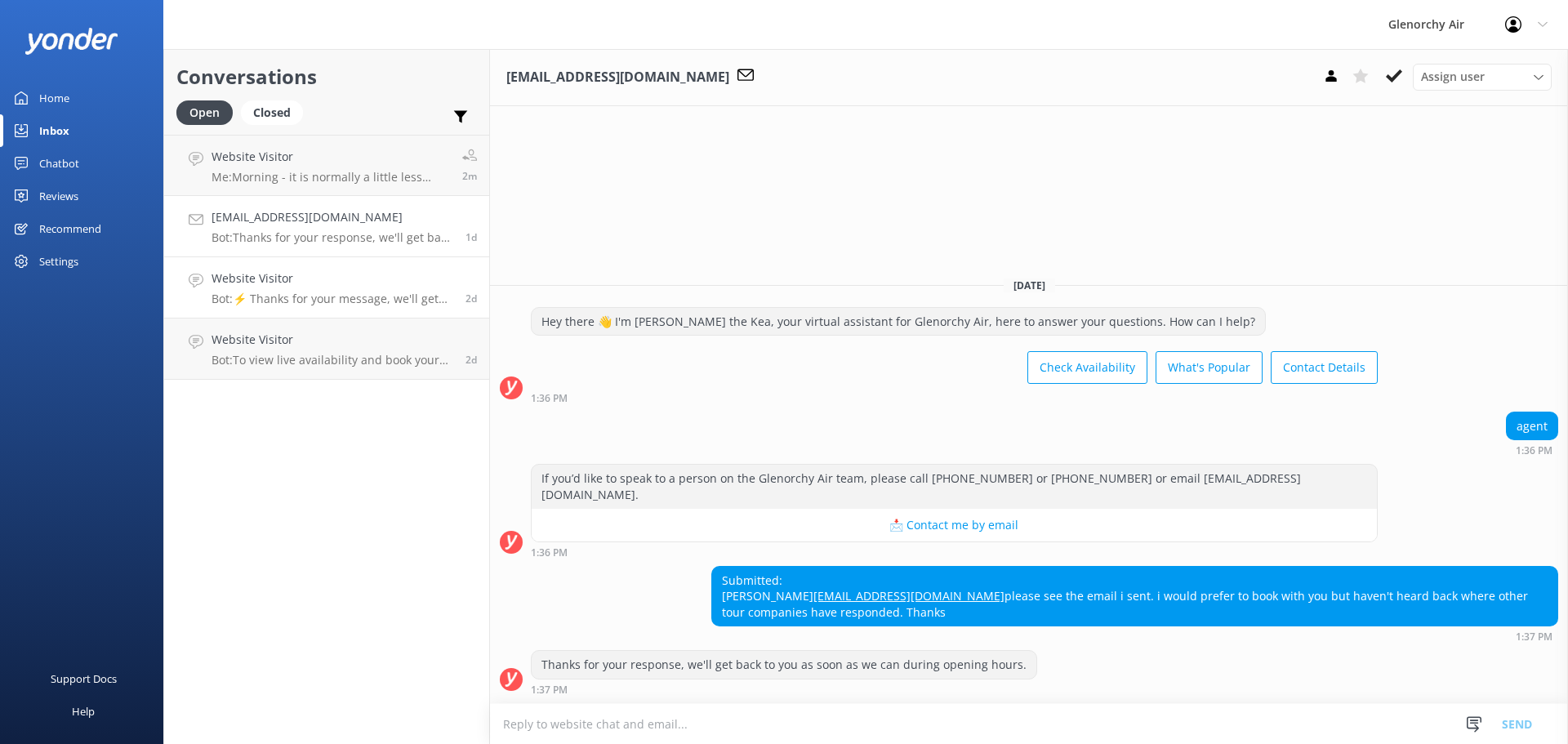
click at [321, 295] on p "Bot: ⚡ Thanks for your message, we'll get back to you as soon as we can. You're…" at bounding box center [332, 298] width 241 height 15
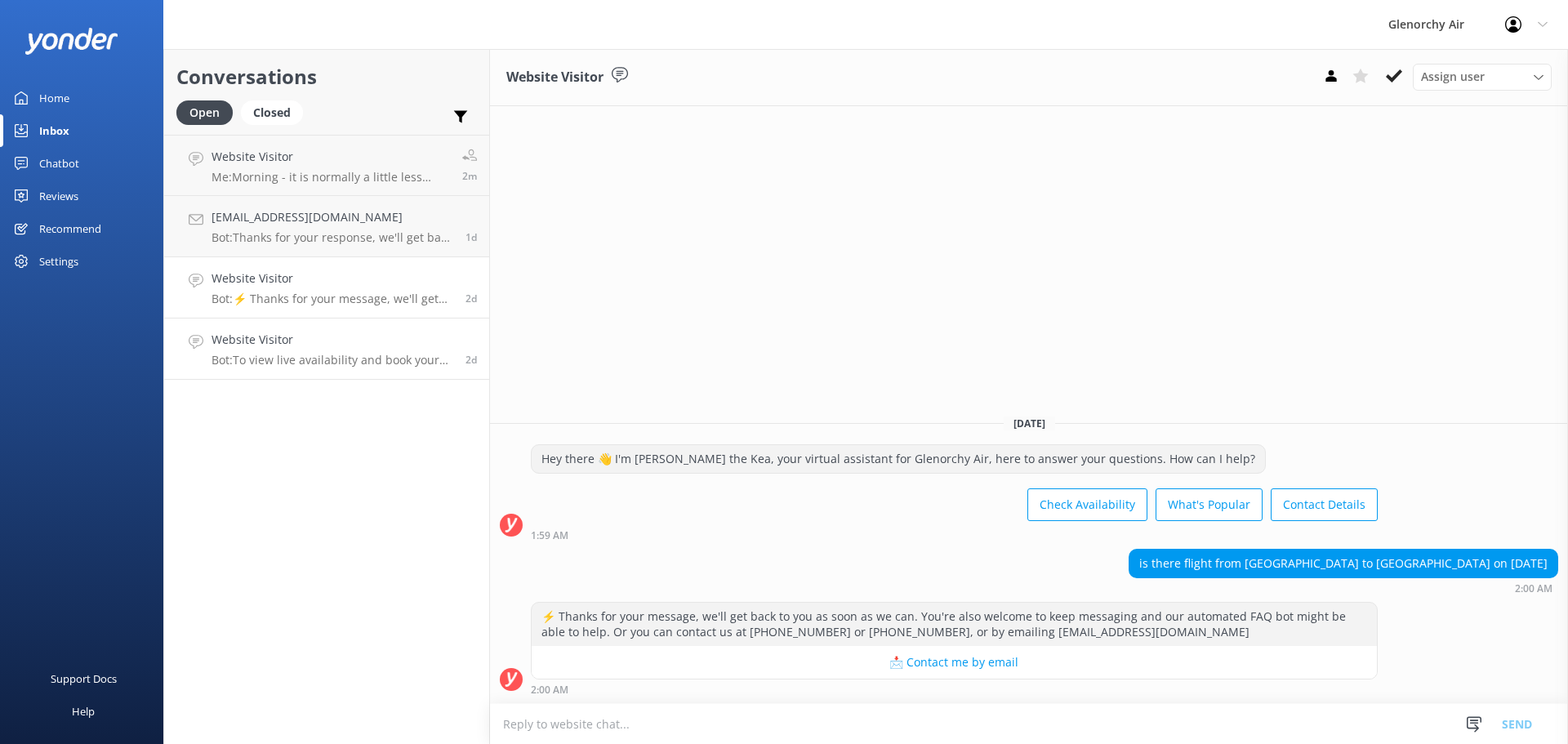
click at [308, 359] on p "Bot: To view live availability and book your experience, please visit [URL][DOM…" at bounding box center [332, 359] width 241 height 15
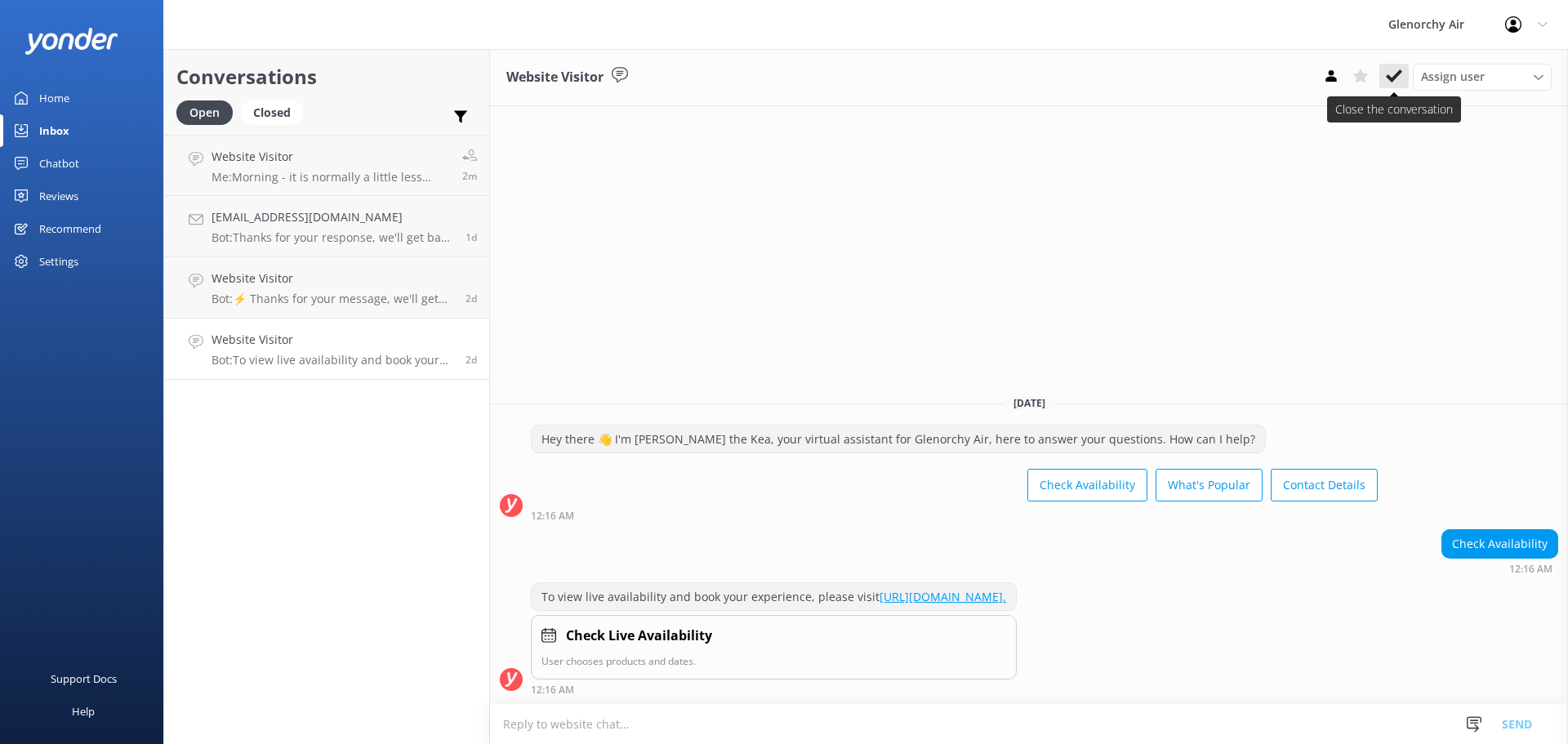
click at [1399, 82] on icon at bounding box center [1394, 76] width 16 height 16
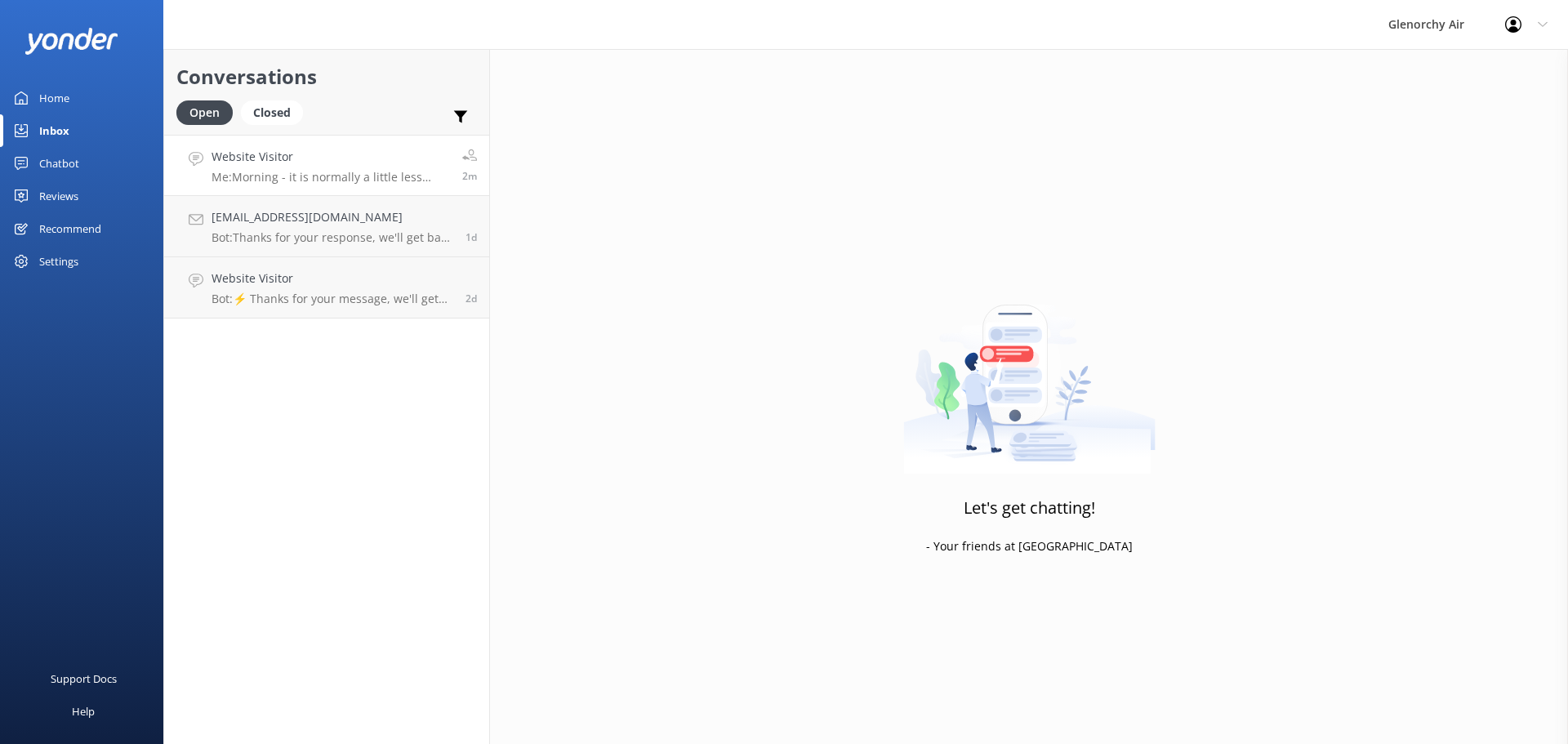
click at [324, 176] on p "Me: Morning - it is normally a little less quieter than the summer months. All …" at bounding box center [330, 177] width 239 height 15
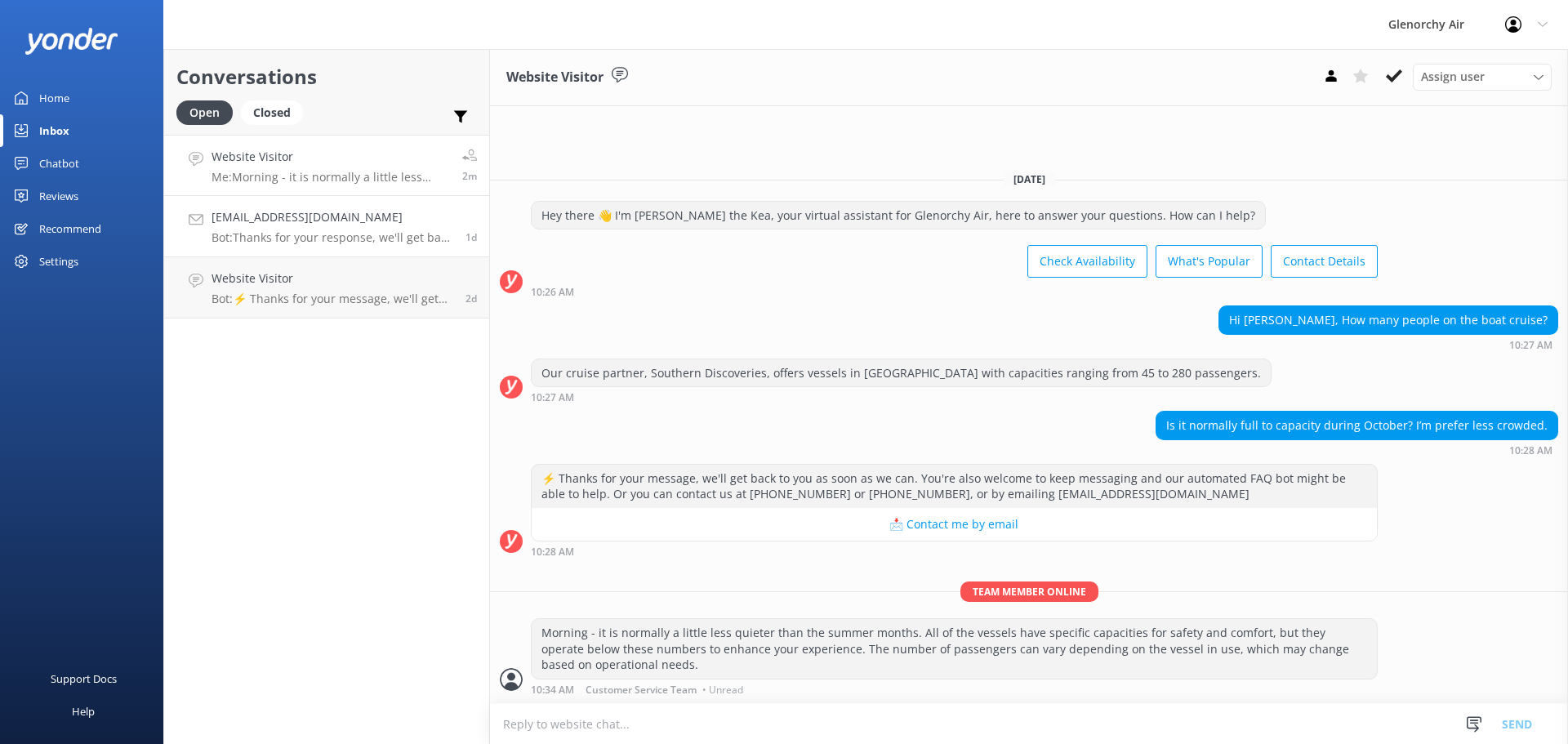
click at [374, 210] on h4 "[EMAIL_ADDRESS][DOMAIN_NAME]" at bounding box center [332, 216] width 241 height 18
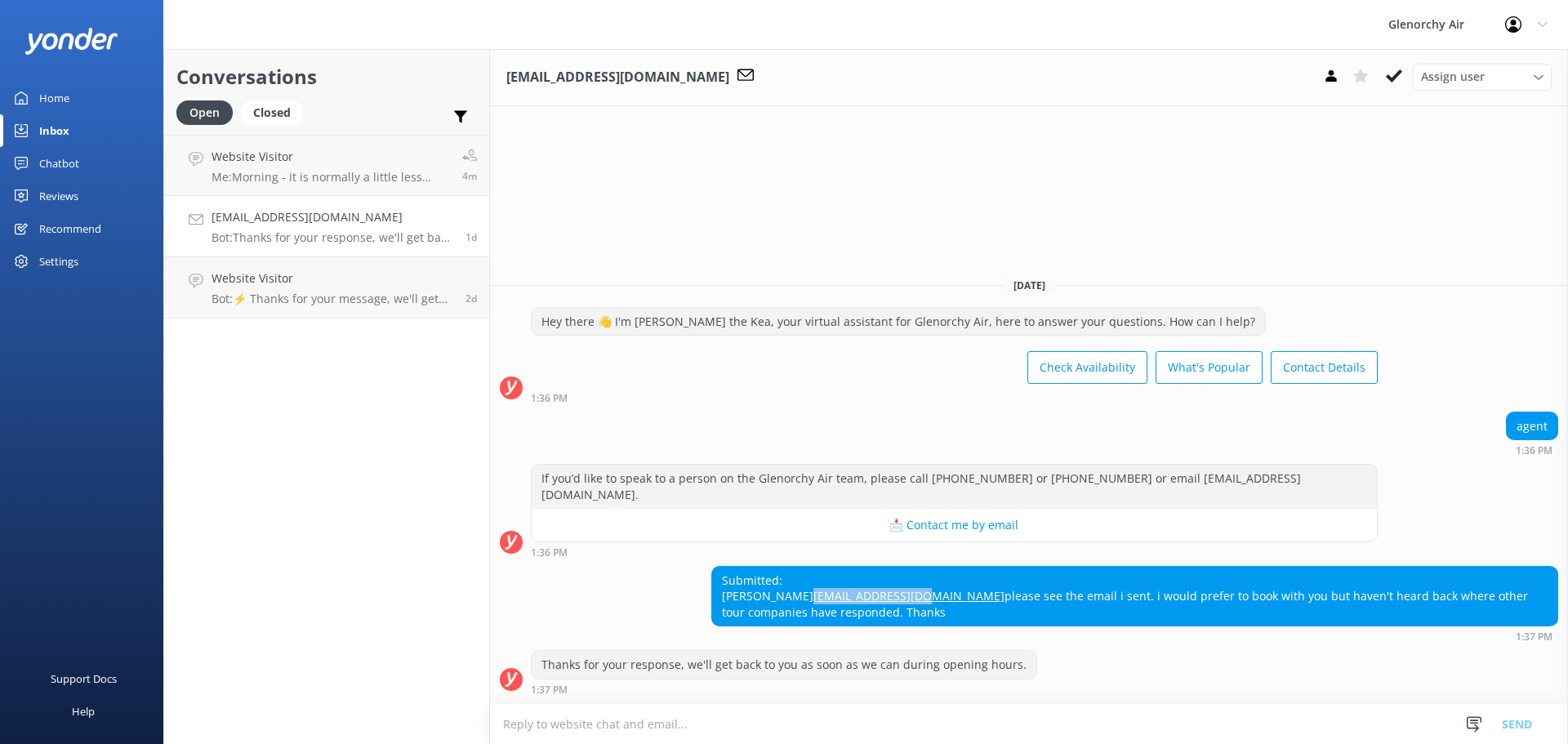
drag, startPoint x: 945, startPoint y: 598, endPoint x: 820, endPoint y: 603, distance: 125.1
click at [820, 603] on div "Submitted: [PERSON_NAME] [PERSON_NAME][EMAIL_ADDRESS][DOMAIN_NAME] please see t…" at bounding box center [1135, 596] width 845 height 59
copy link "[EMAIL_ADDRESS][DOMAIN_NAME]"
click at [730, 608] on div "Submitted: [PERSON_NAME] [PERSON_NAME][EMAIL_ADDRESS][DOMAIN_NAME] please see t…" at bounding box center [1029, 603] width 1078 height 77
click at [1394, 79] on use at bounding box center [1394, 75] width 16 height 13
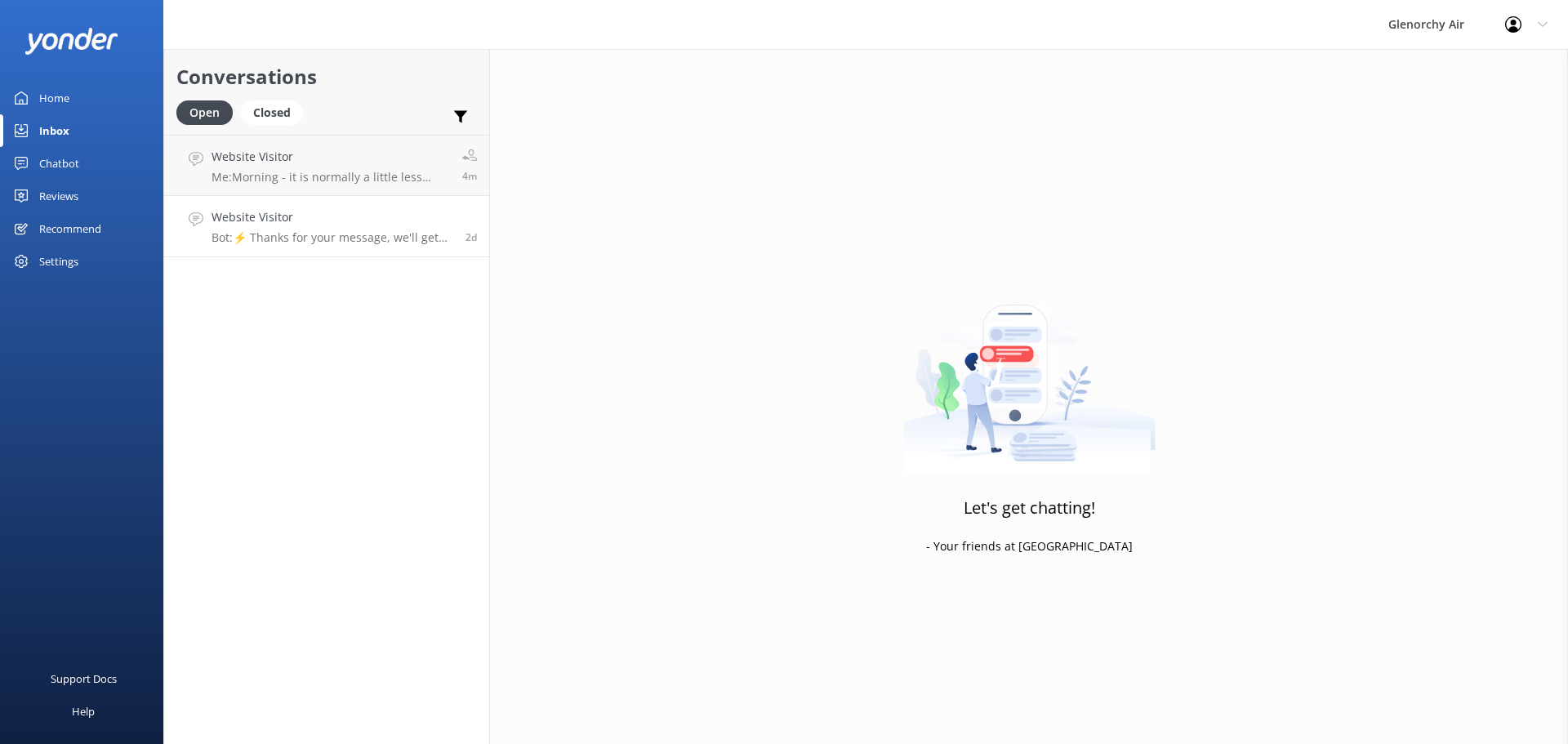
click at [344, 240] on p "Bot: ⚡ Thanks for your message, we'll get back to you as soon as we can. You're…" at bounding box center [332, 237] width 241 height 15
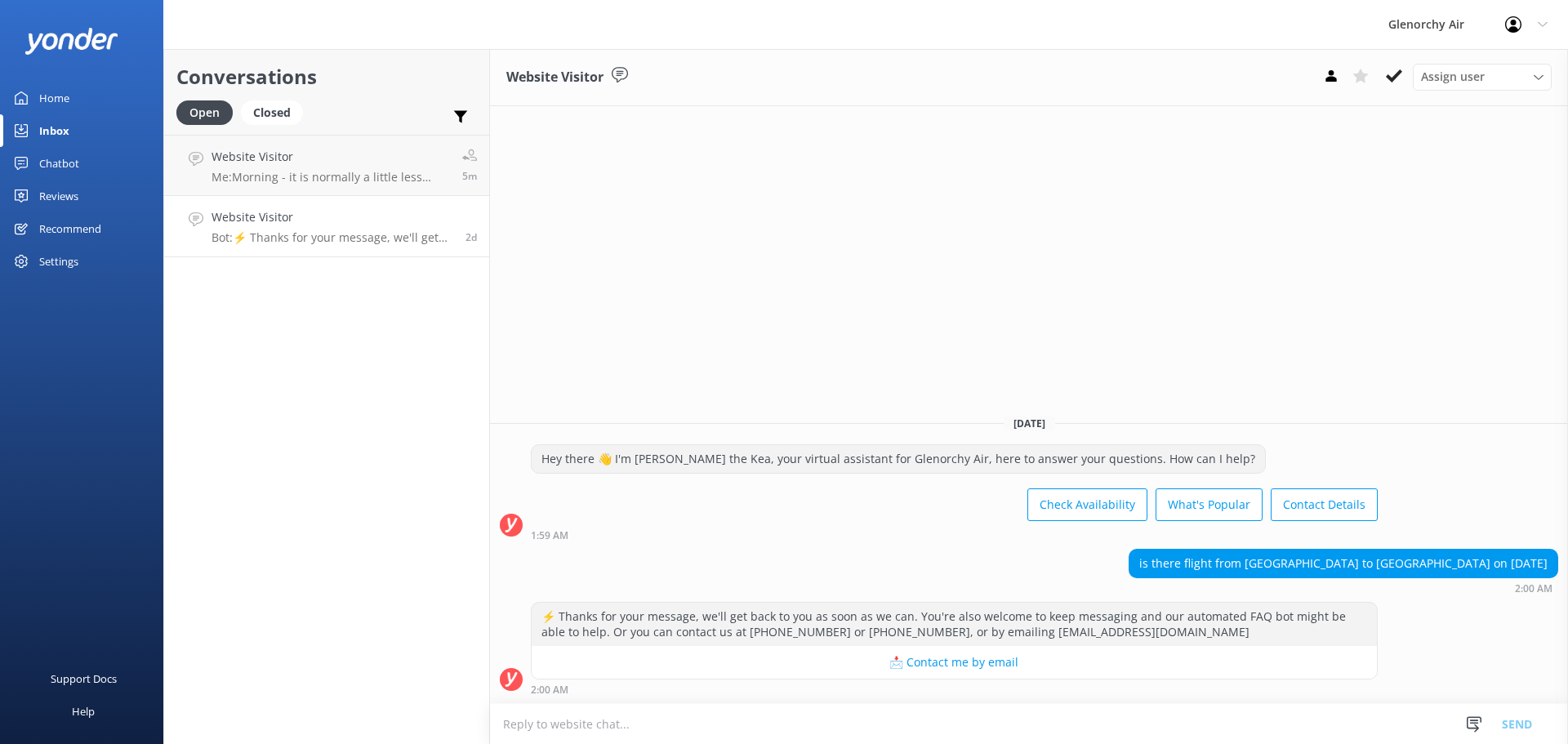
click at [402, 215] on h4 "Website Visitor" at bounding box center [332, 216] width 241 height 18
click at [1399, 73] on use at bounding box center [1394, 75] width 16 height 13
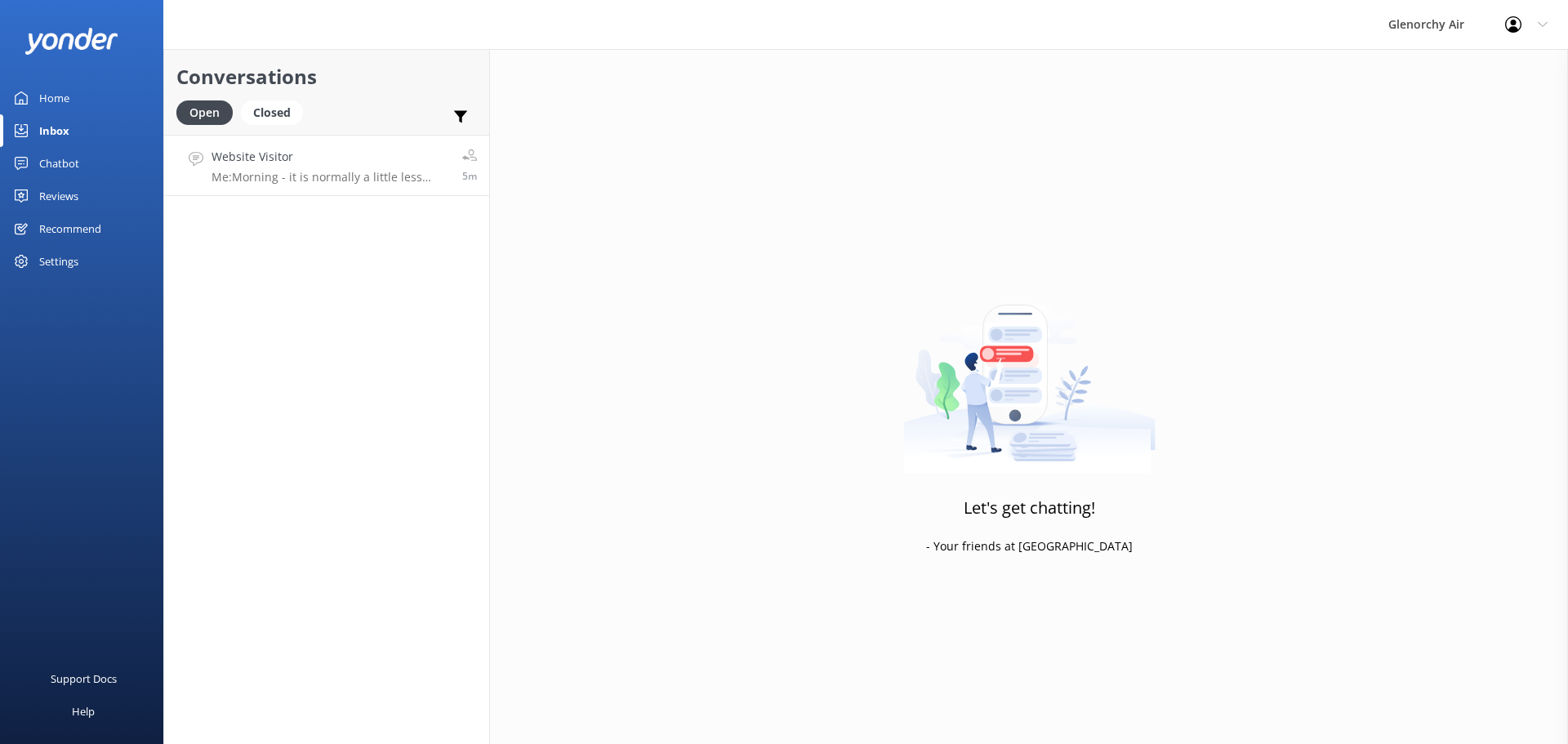
click at [346, 148] on h4 "Website Visitor" at bounding box center [330, 156] width 239 height 18
